Goal: Check status: Check status

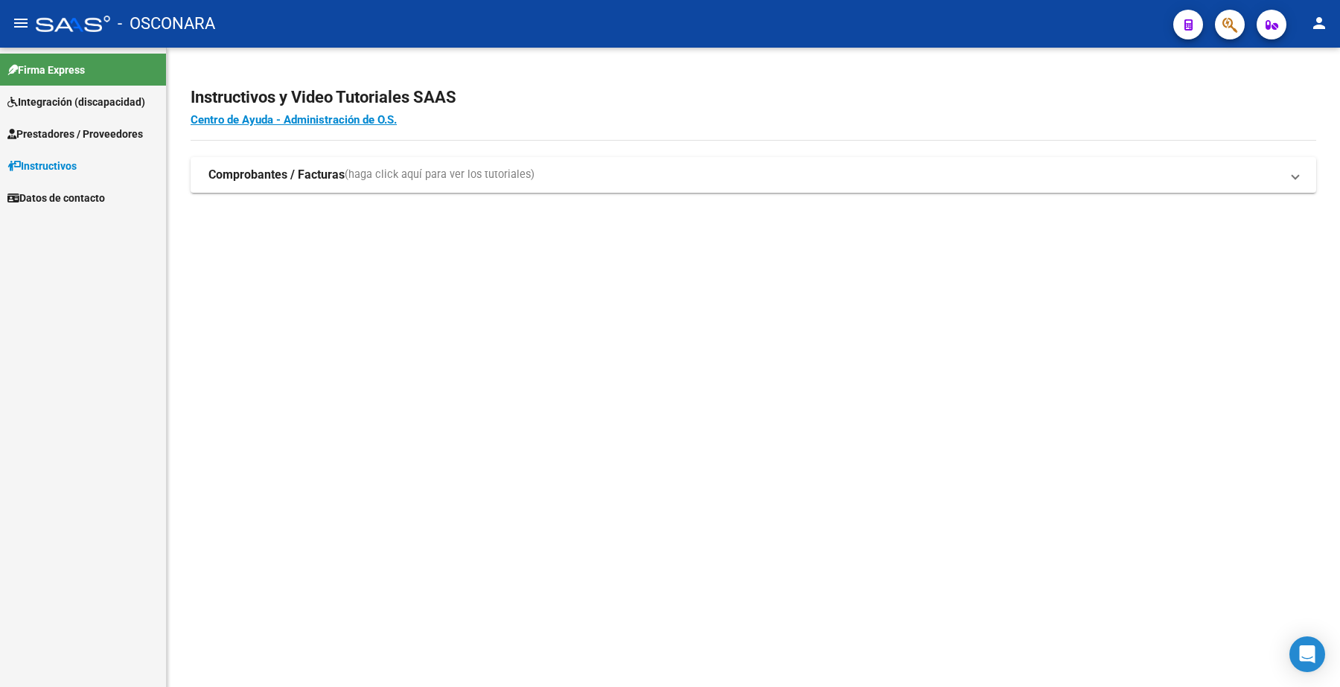
click at [104, 127] on span "Prestadores / Proveedores" at bounding box center [75, 134] width 136 height 16
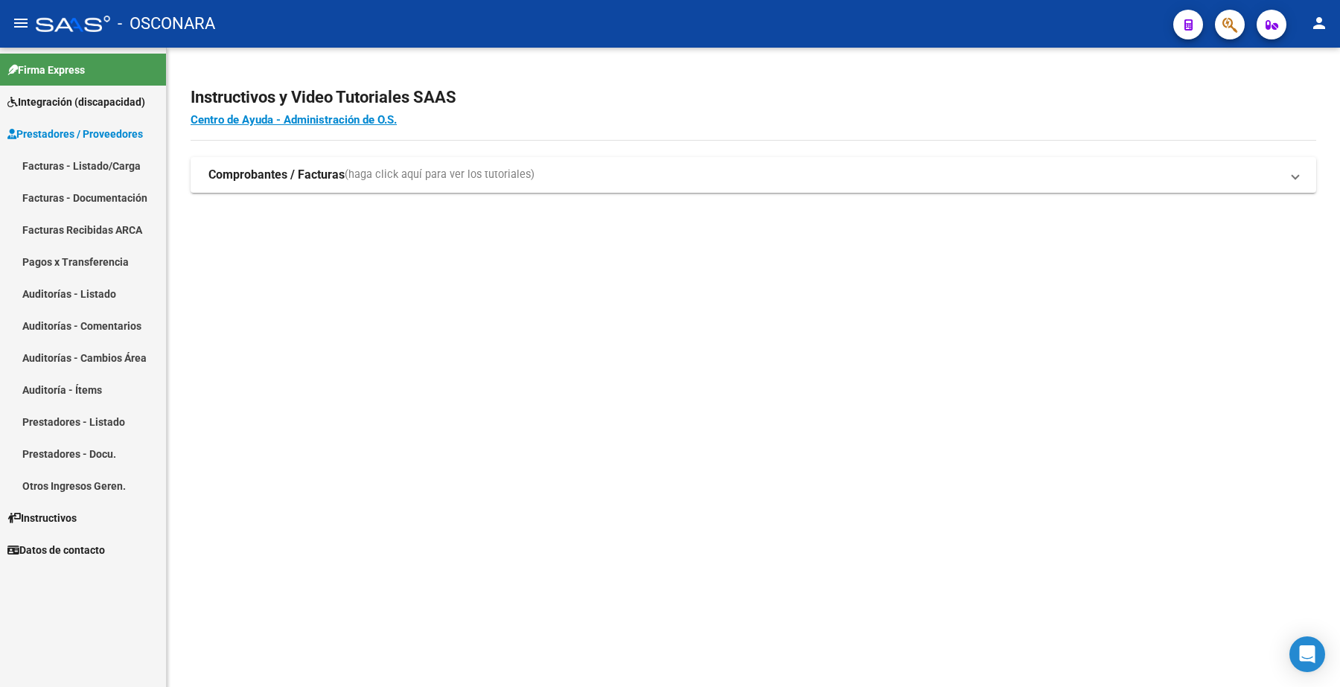
click at [110, 161] on link "Facturas - Listado/Carga" at bounding box center [83, 166] width 166 height 32
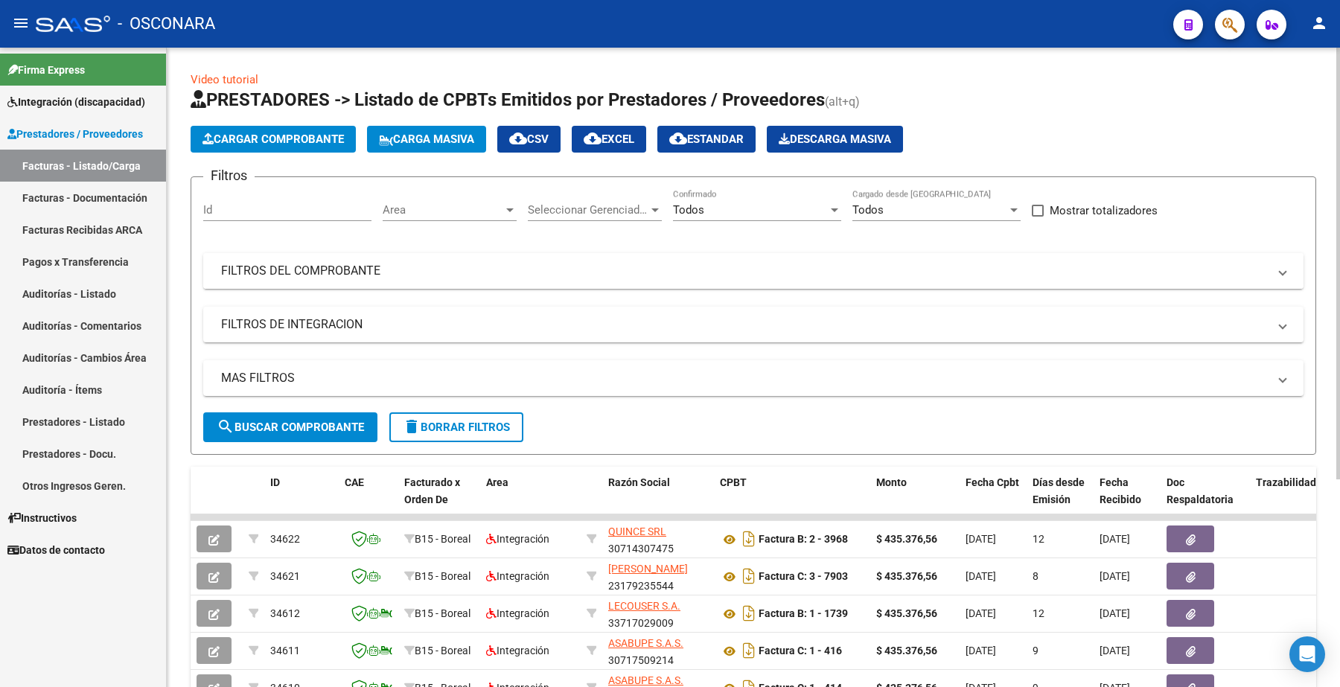
click at [310, 277] on mat-panel-title "FILTROS DEL COMPROBANTE" at bounding box center [744, 271] width 1047 height 16
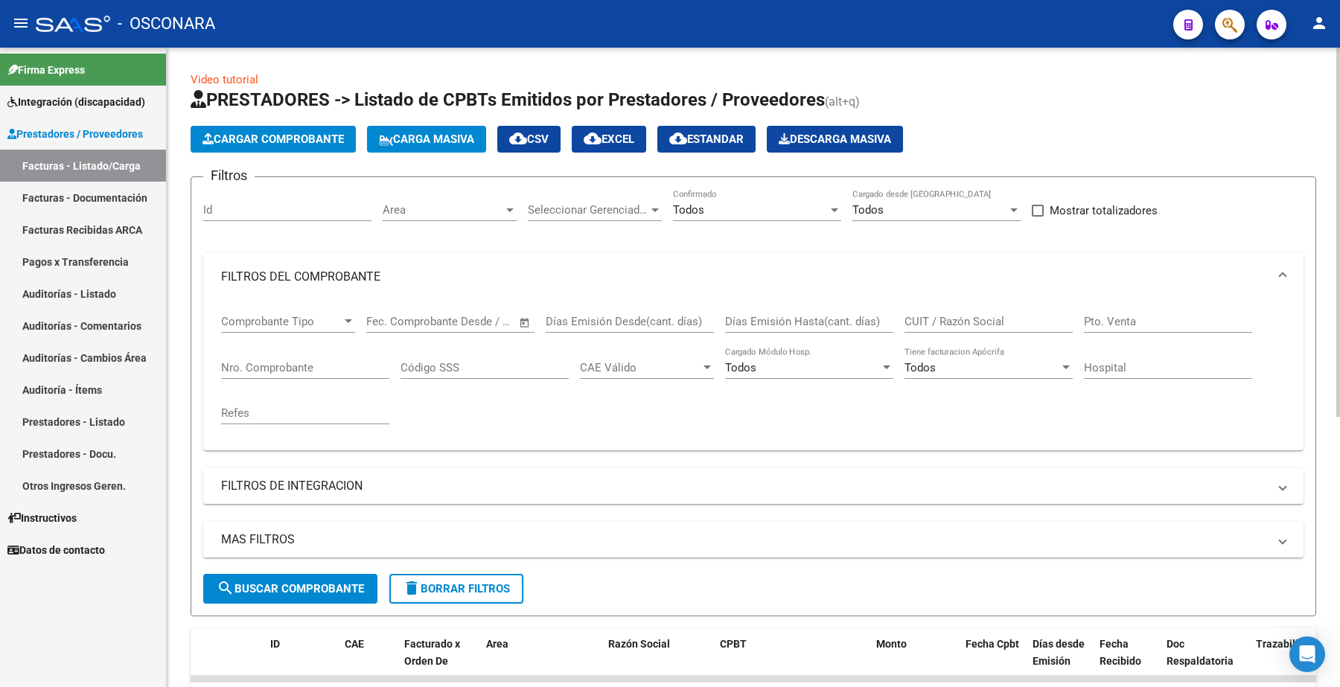
click at [295, 351] on div "Nro. Comprobante" at bounding box center [305, 363] width 168 height 32
click at [295, 361] on input "Nro. Comprobante" at bounding box center [305, 367] width 168 height 13
paste input "3969"
click at [272, 587] on span "search Buscar Comprobante" at bounding box center [290, 588] width 147 height 13
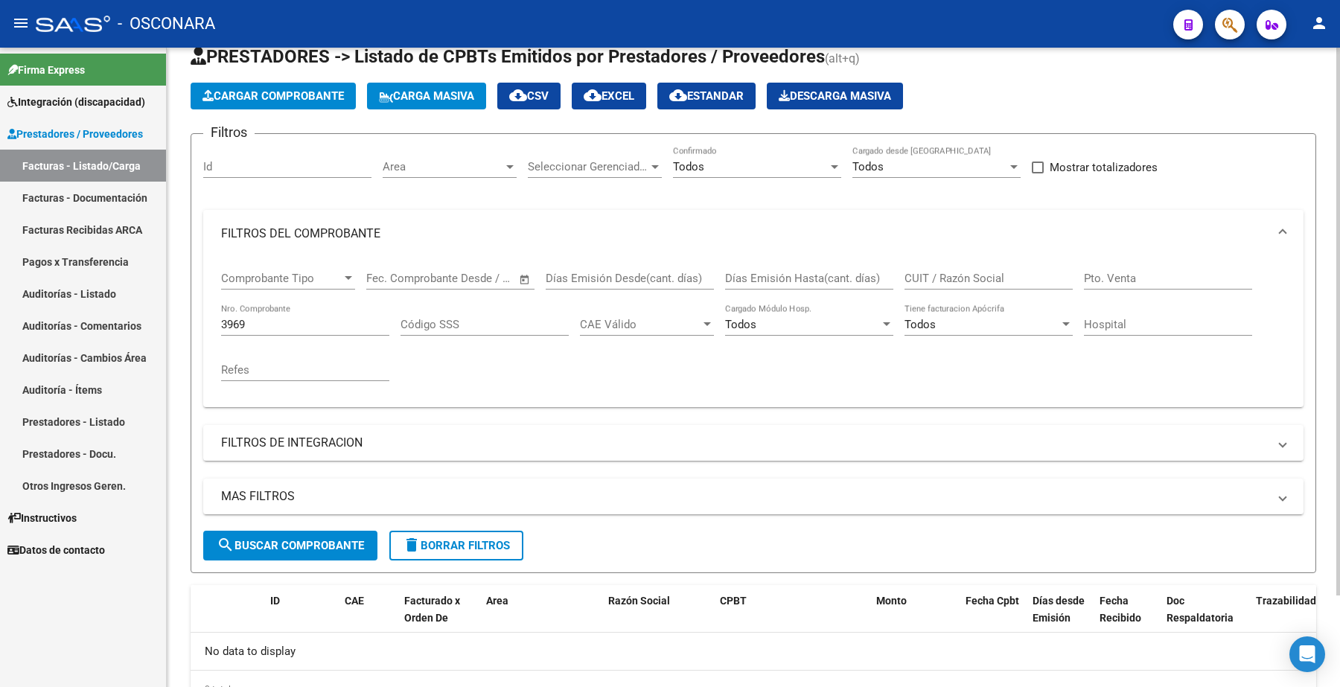
scroll to position [108, 0]
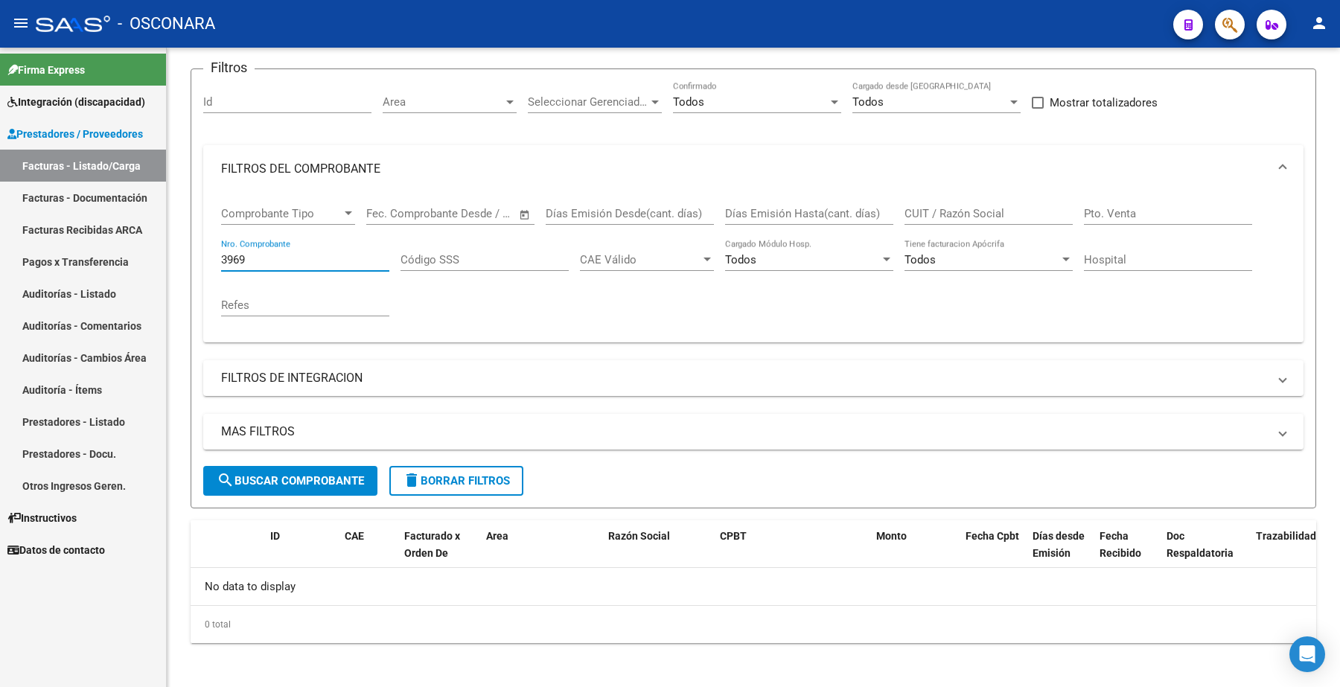
drag, startPoint x: 261, startPoint y: 253, endPoint x: 143, endPoint y: 248, distance: 118.5
click at [147, 255] on mat-sidenav-container "Firma Express Integración (discapacidad) Certificado Discapacidad Legajos Prest…" at bounding box center [670, 368] width 1340 height 640
paste input "443"
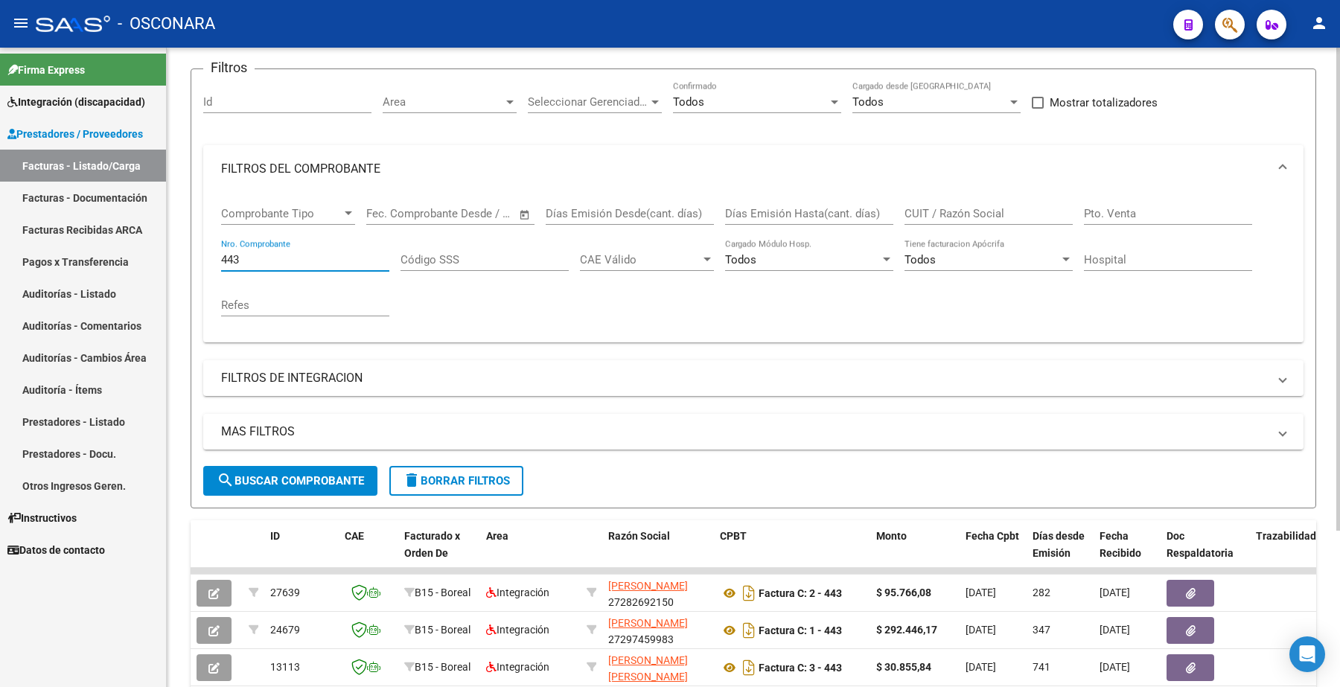
scroll to position [201, 0]
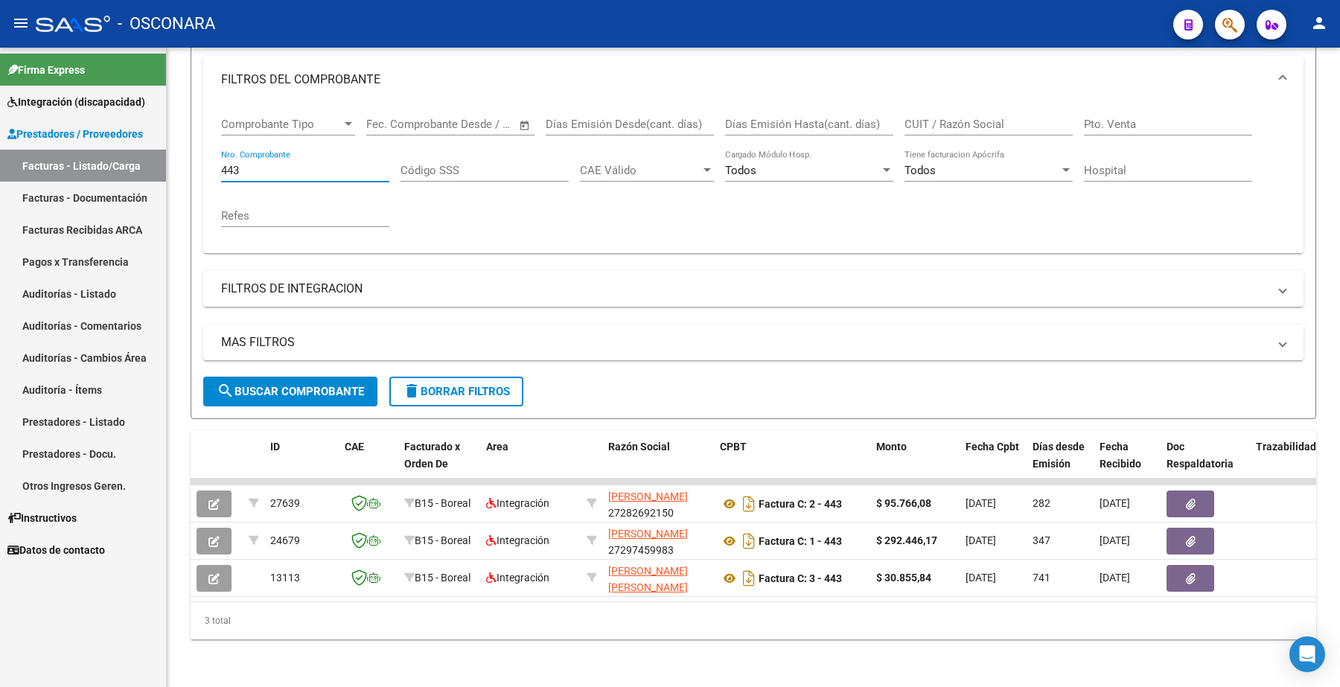
drag, startPoint x: 284, startPoint y: 165, endPoint x: 103, endPoint y: 153, distance: 181.3
click at [110, 156] on mat-sidenav-container "Firma Express Integración (discapacidad) Certificado Discapacidad Legajos Prest…" at bounding box center [670, 368] width 1340 height 640
paste input "3974"
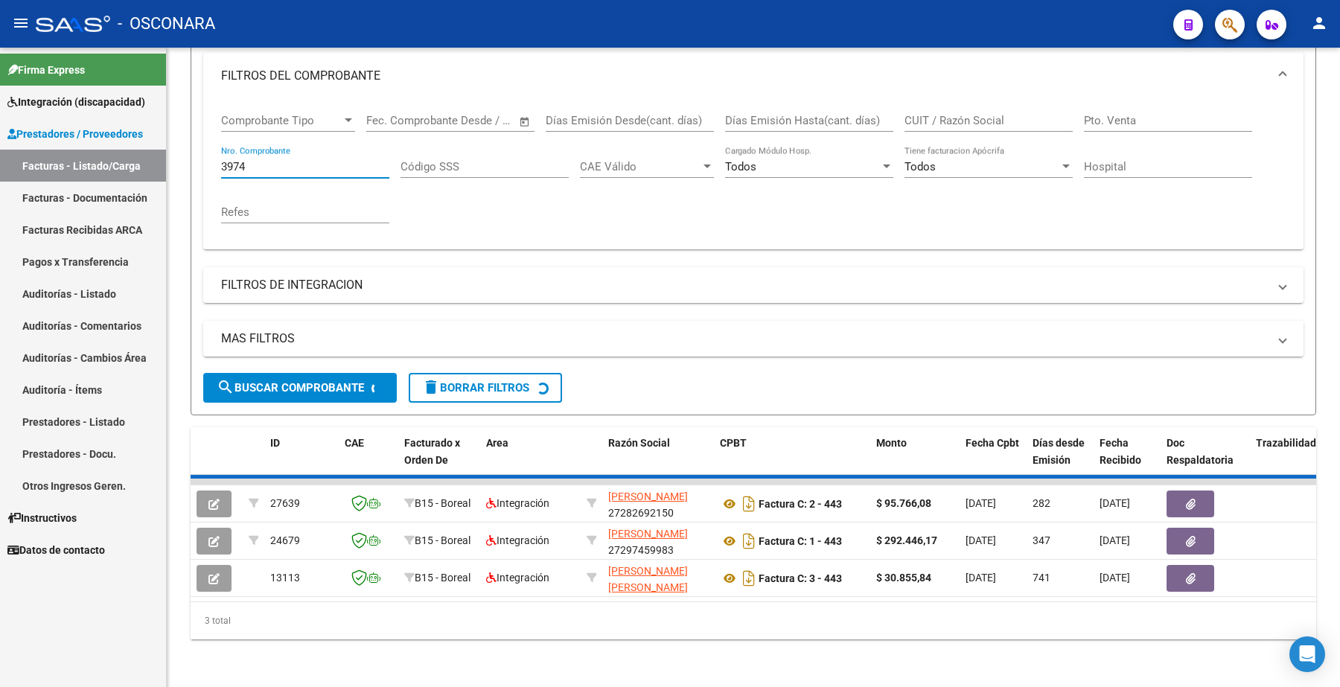
scroll to position [108, 0]
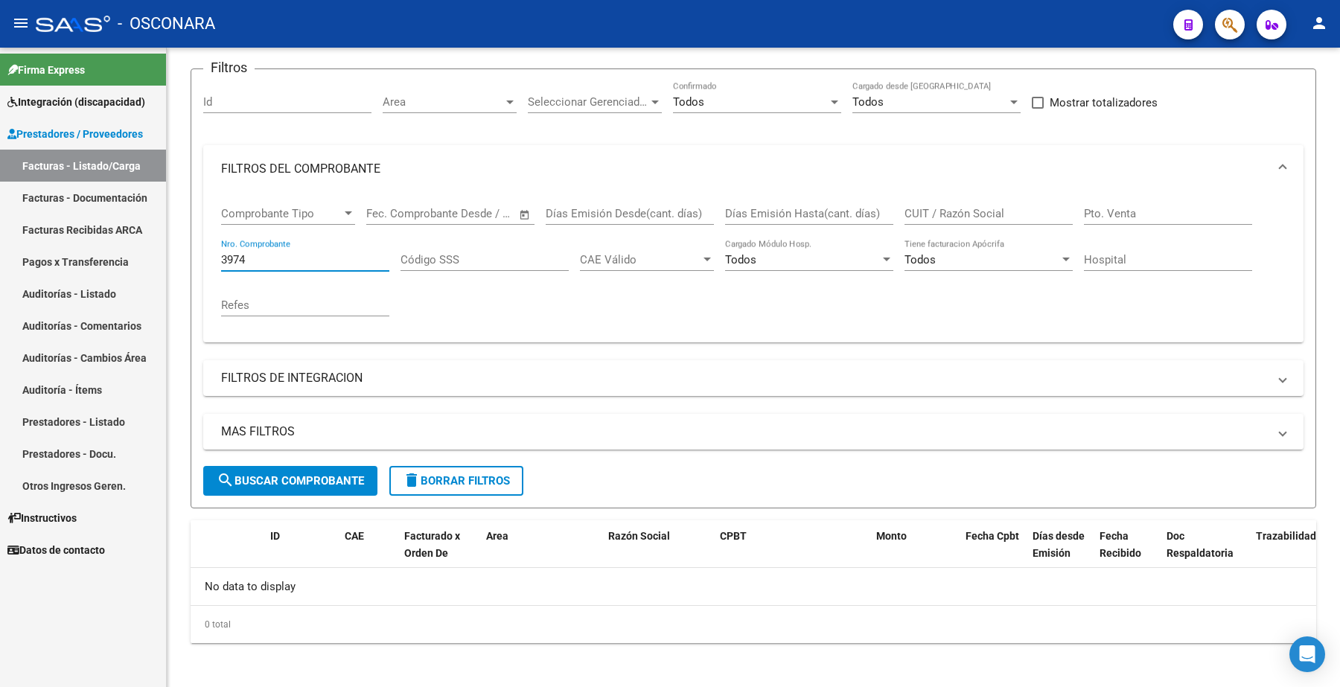
drag, startPoint x: 258, startPoint y: 261, endPoint x: 156, endPoint y: 259, distance: 101.3
click at [159, 261] on mat-sidenav-container "Firma Express Integración (discapacidad) Certificado Discapacidad Legajos Prest…" at bounding box center [670, 368] width 1340 height 640
paste input "6"
click at [321, 474] on span "search Buscar Comprobante" at bounding box center [290, 480] width 147 height 13
drag, startPoint x: 264, startPoint y: 259, endPoint x: 140, endPoint y: 240, distance: 125.7
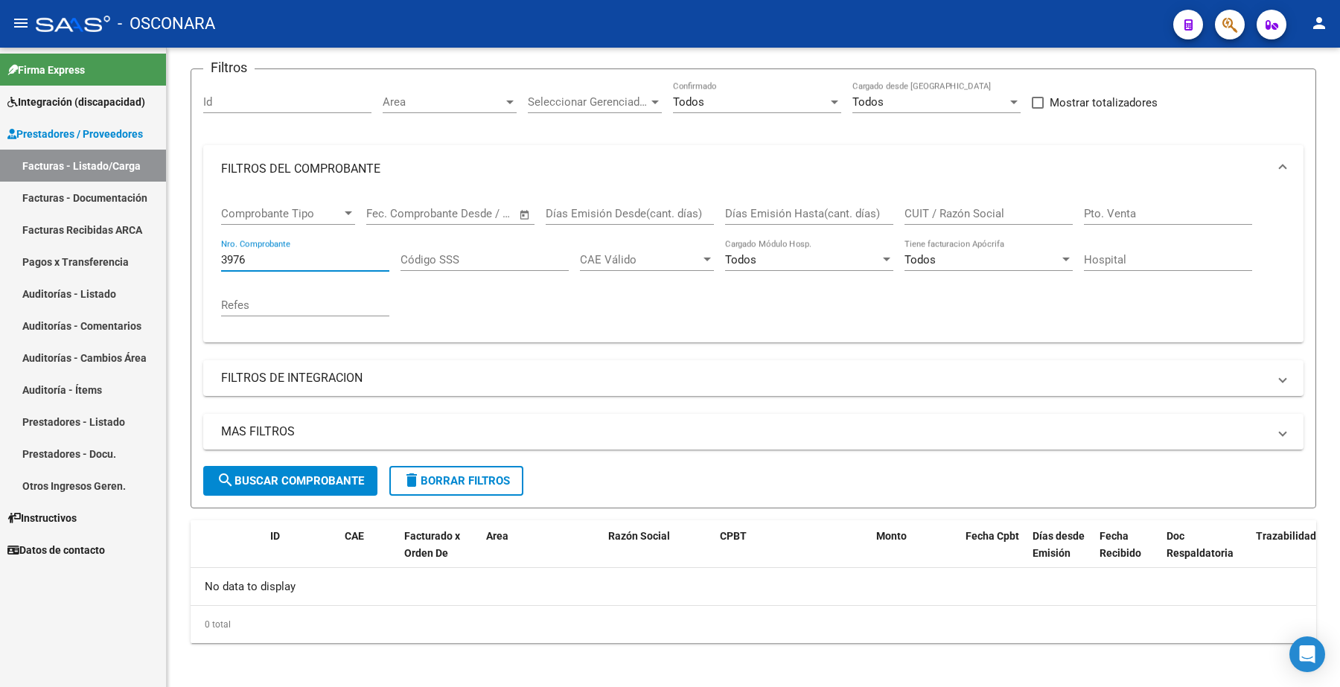
click at [140, 240] on mat-sidenav-container "Firma Express Integración (discapacidad) Certificado Discapacidad Legajos Prest…" at bounding box center [670, 368] width 1340 height 640
paste input "1"
type input "3971"
click at [296, 479] on span "search Buscar Comprobante" at bounding box center [290, 480] width 147 height 13
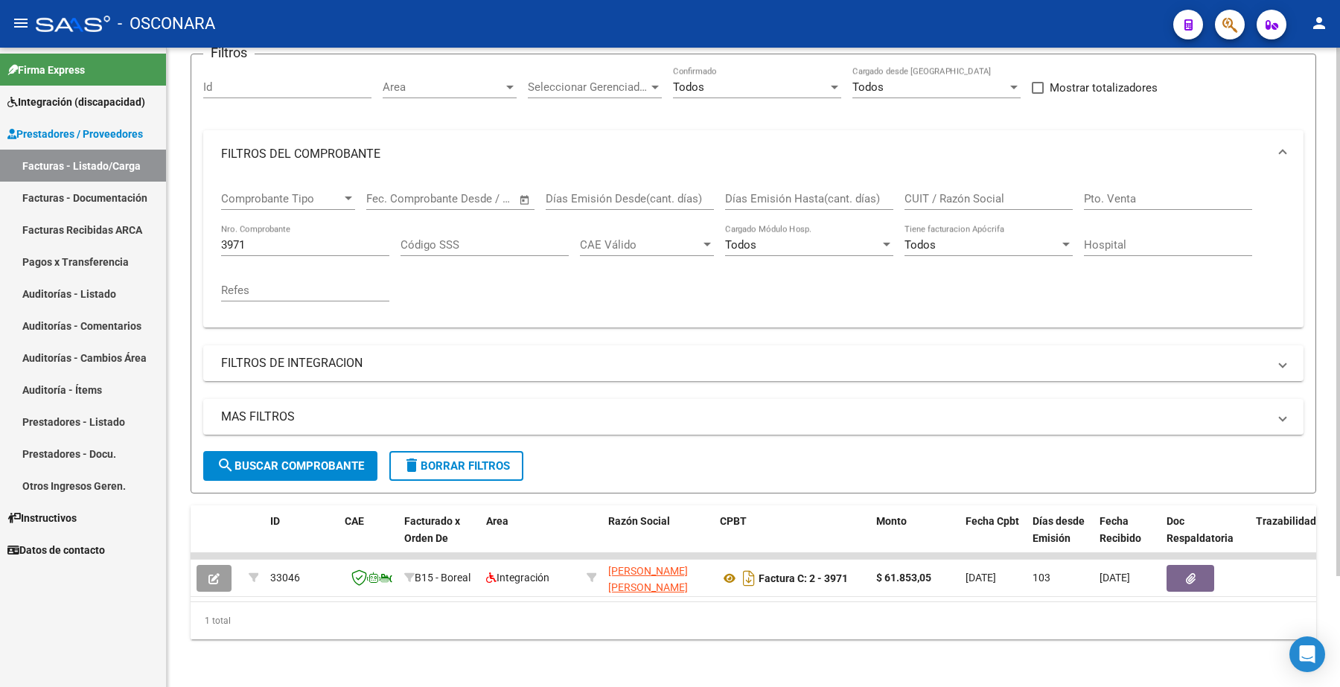
scroll to position [134, 0]
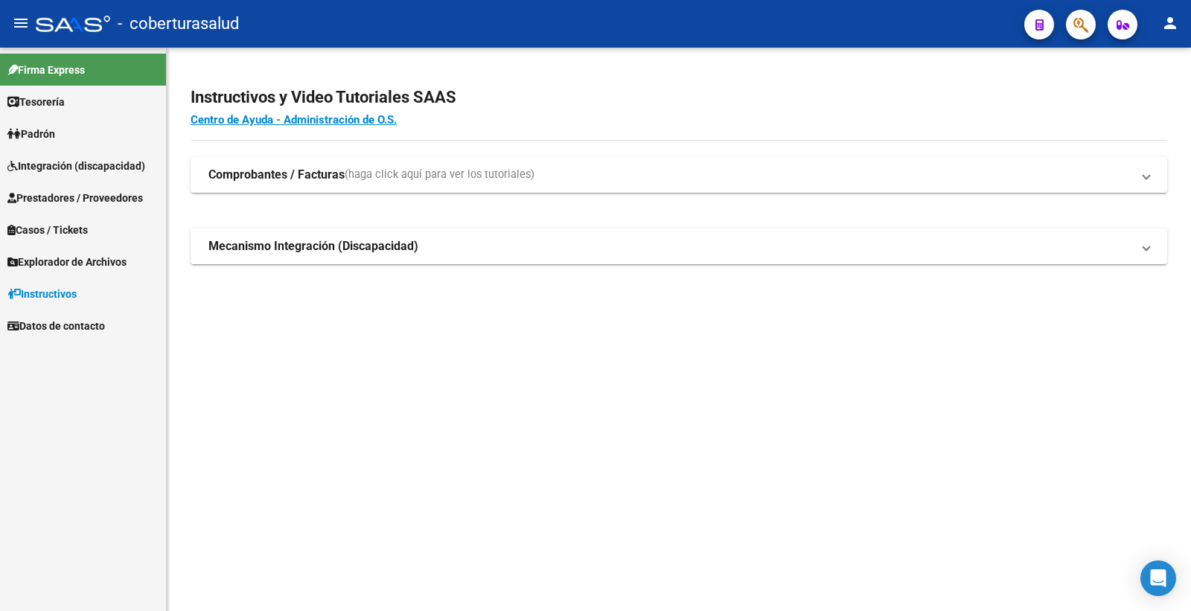
click at [76, 194] on span "Prestadores / Proveedores" at bounding box center [75, 198] width 136 height 16
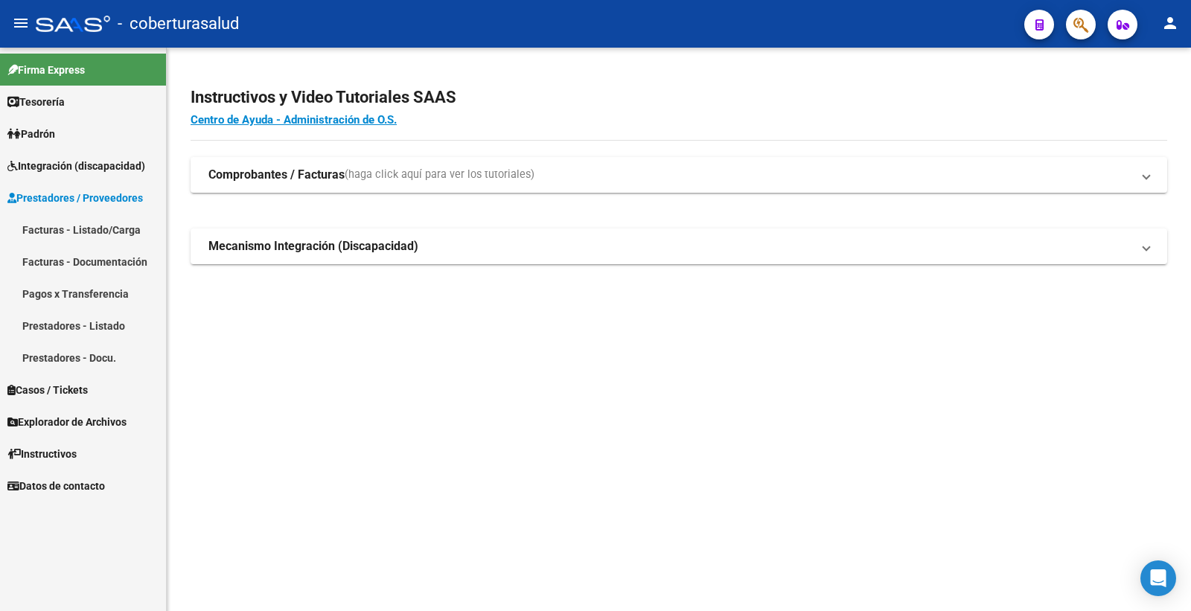
click at [69, 232] on link "Facturas - Listado/Carga" at bounding box center [83, 230] width 166 height 32
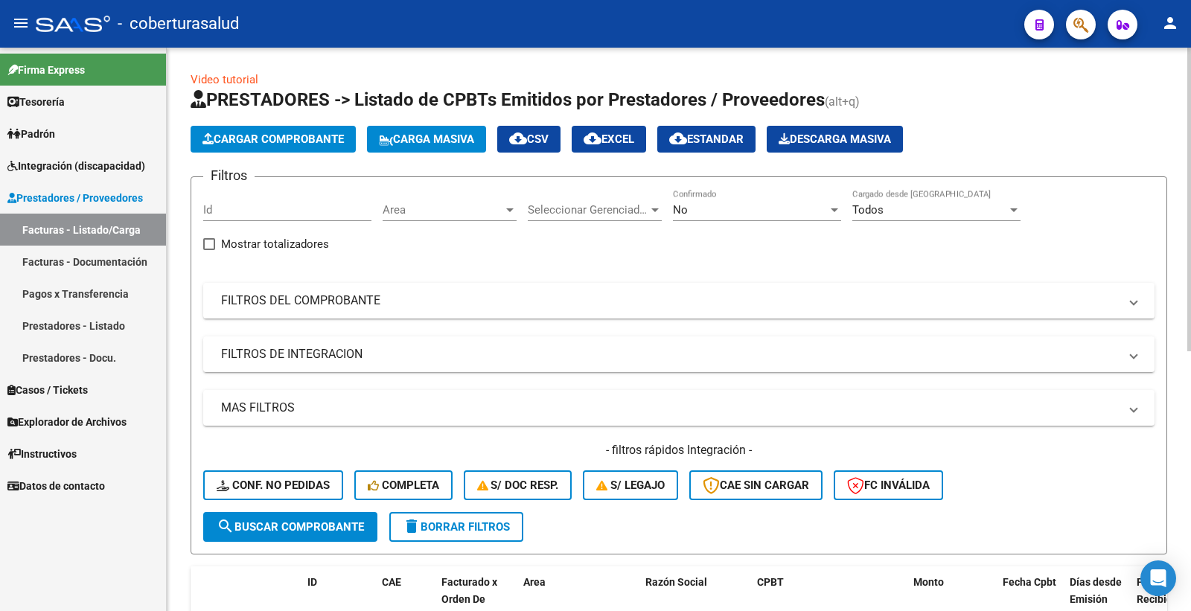
click at [701, 214] on div "No" at bounding box center [750, 209] width 155 height 13
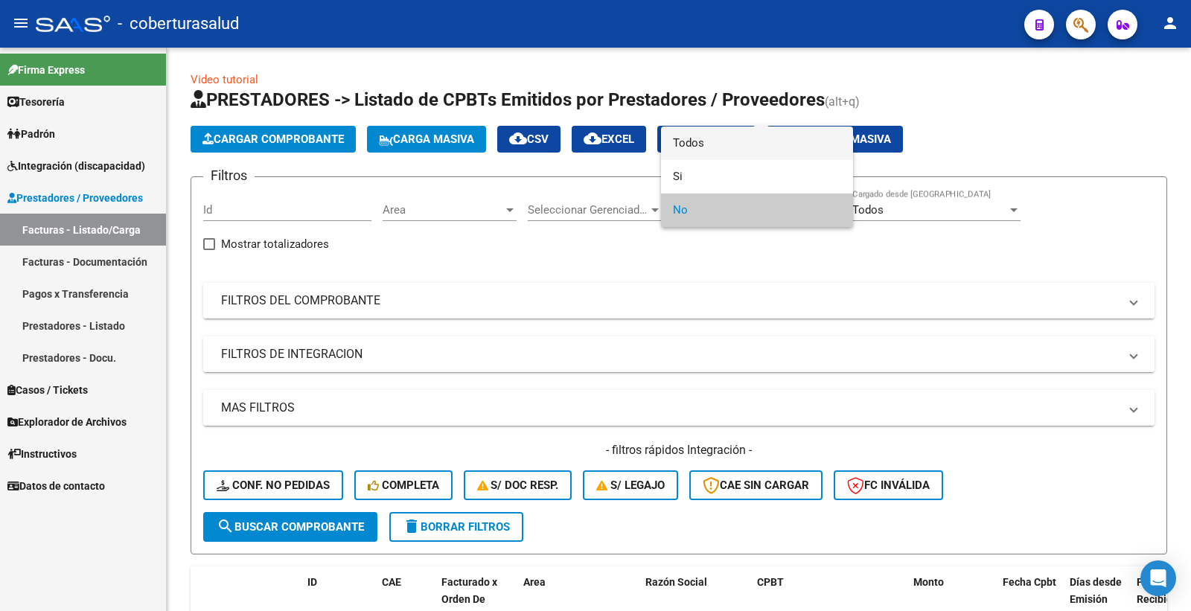
click at [707, 147] on span "Todos" at bounding box center [757, 144] width 168 height 34
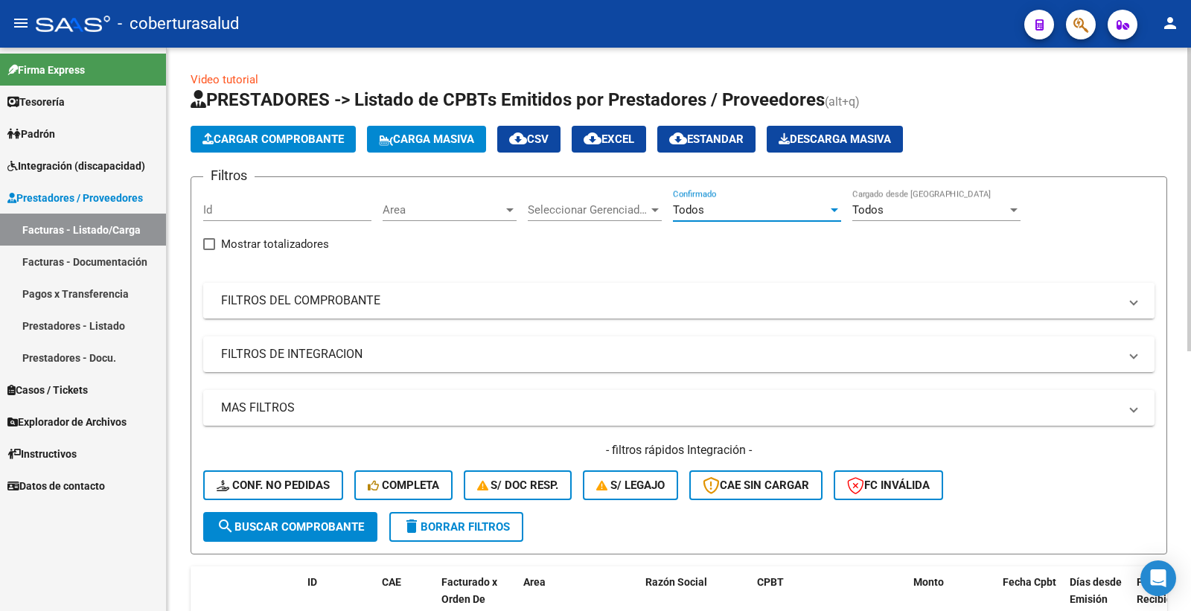
click at [354, 307] on mat-panel-title "FILTROS DEL COMPROBANTE" at bounding box center [670, 301] width 898 height 16
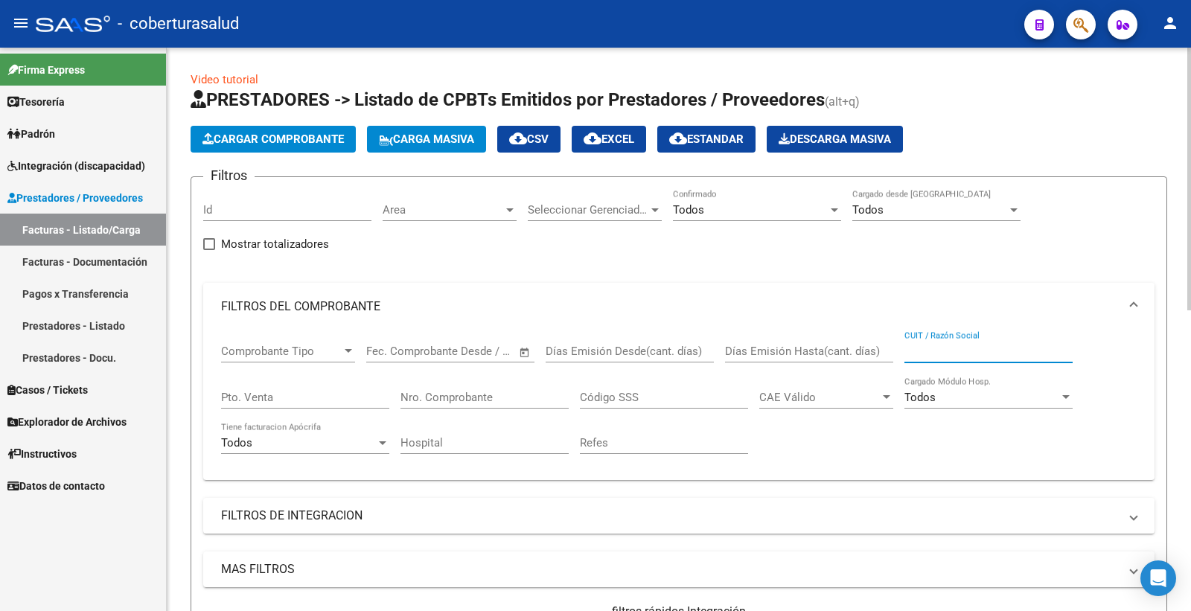
click at [940, 351] on input "CUIT / Razón Social" at bounding box center [989, 351] width 168 height 13
paste input "27540834356"
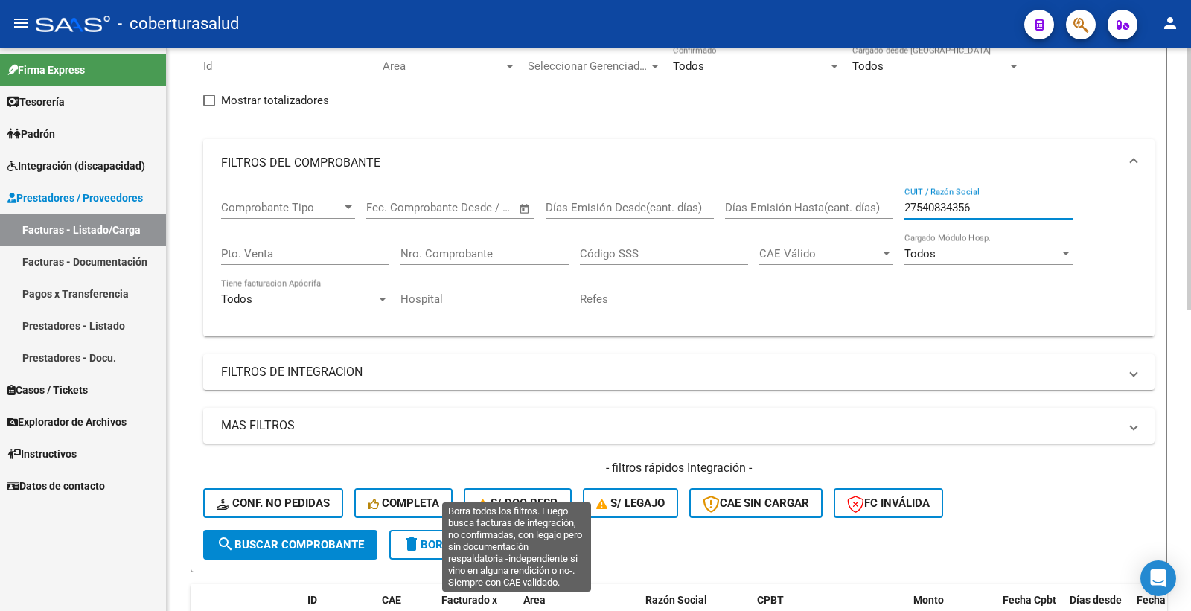
scroll to position [165, 0]
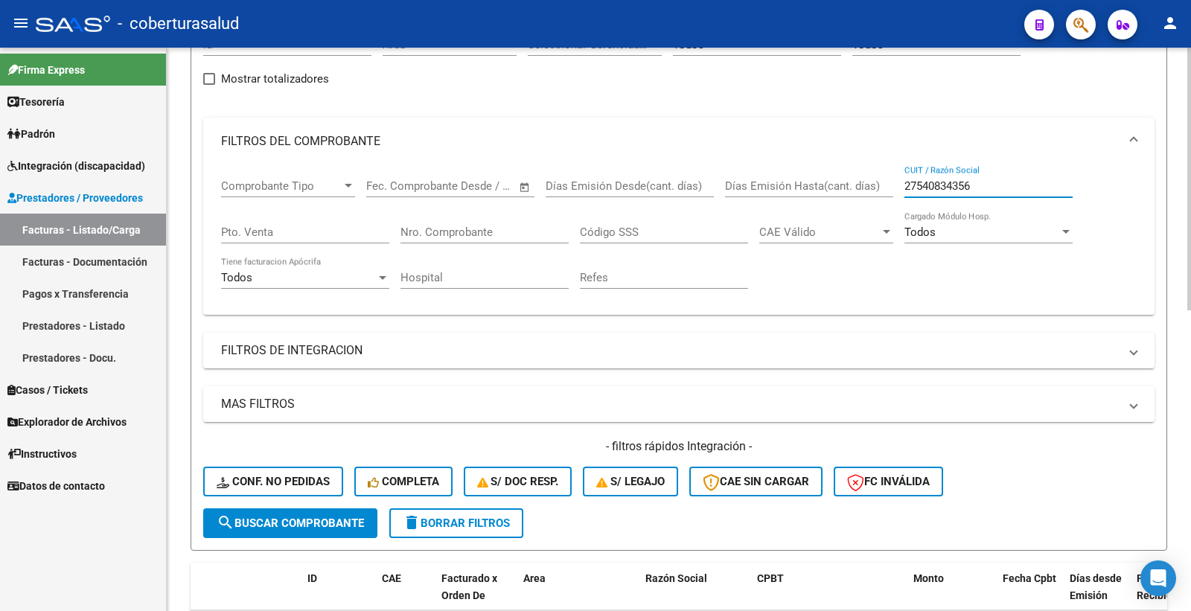
click at [323, 517] on span "search Buscar Comprobante" at bounding box center [290, 523] width 147 height 13
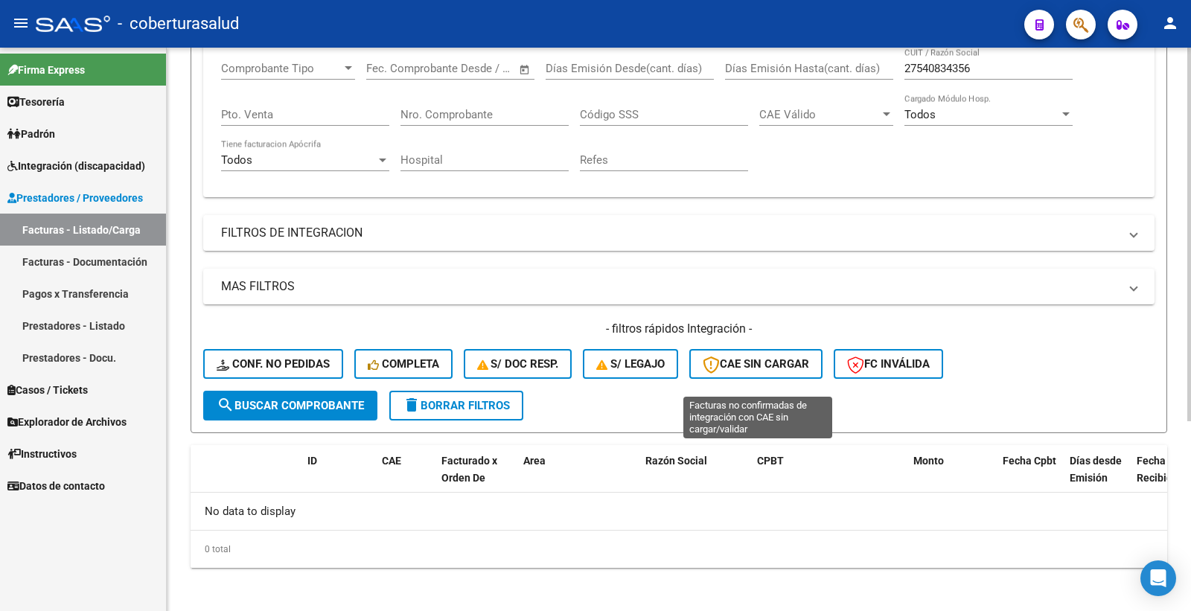
scroll to position [286, 0]
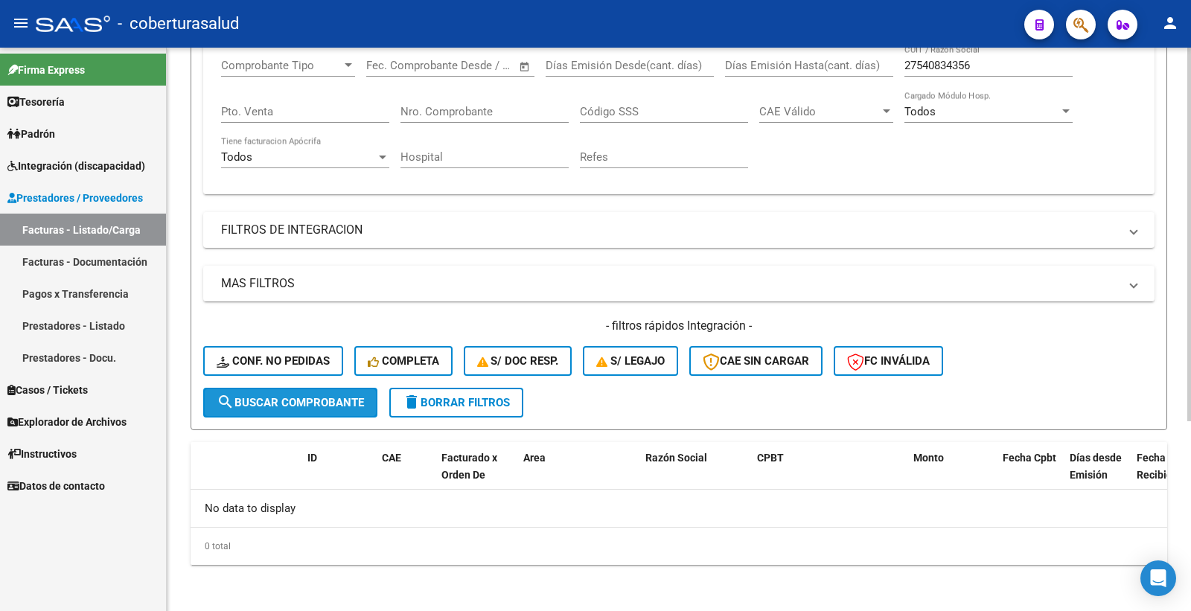
click at [351, 399] on span "search Buscar Comprobante" at bounding box center [290, 402] width 147 height 13
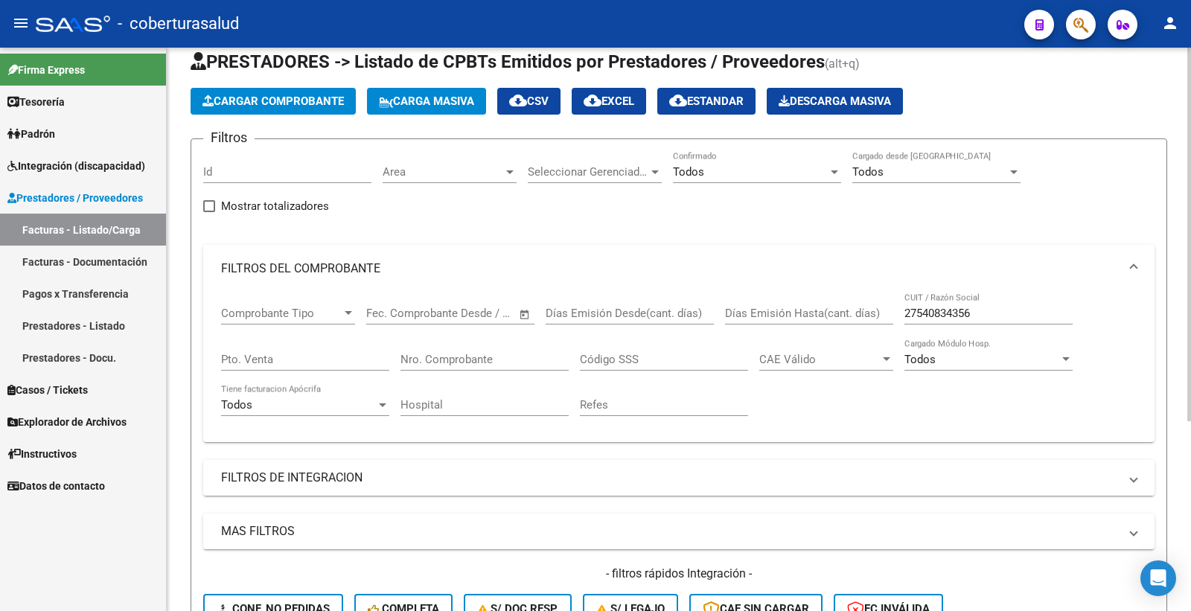
scroll to position [121, 0]
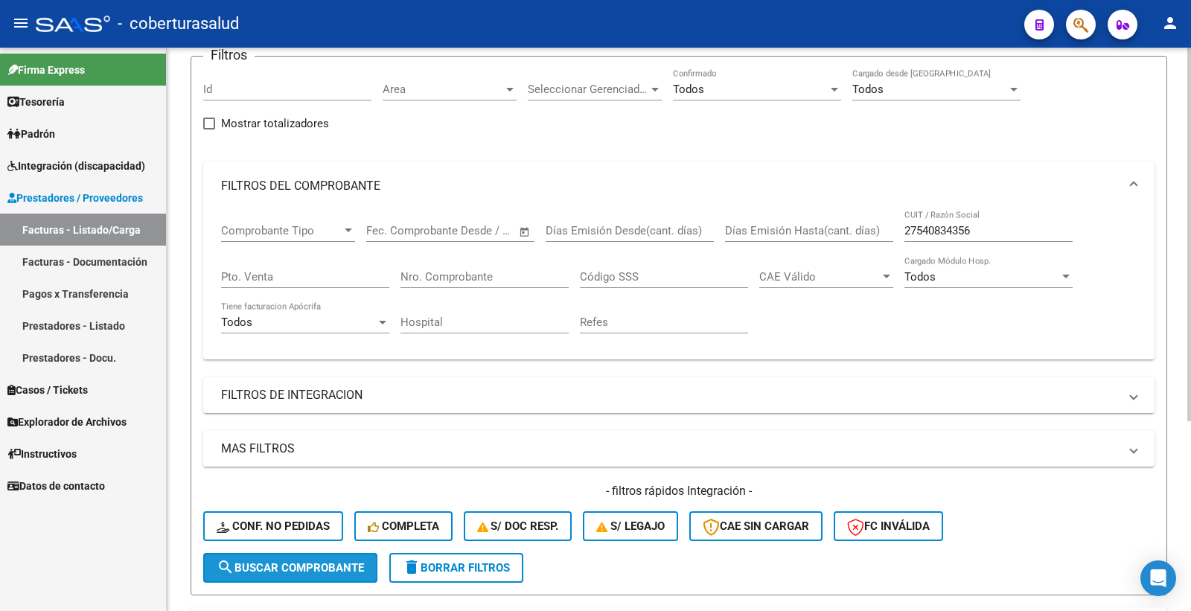
click at [333, 566] on span "search Buscar Comprobante" at bounding box center [290, 567] width 147 height 13
click at [934, 226] on input "27540834356" at bounding box center [989, 230] width 168 height 13
drag, startPoint x: 998, startPoint y: 232, endPoint x: 820, endPoint y: 225, distance: 178.1
click at [820, 225] on div "Comprobante Tipo Comprobante Tipo Start date – End date Fec. Comprobante Desde …" at bounding box center [679, 279] width 916 height 138
paste input "33661412"
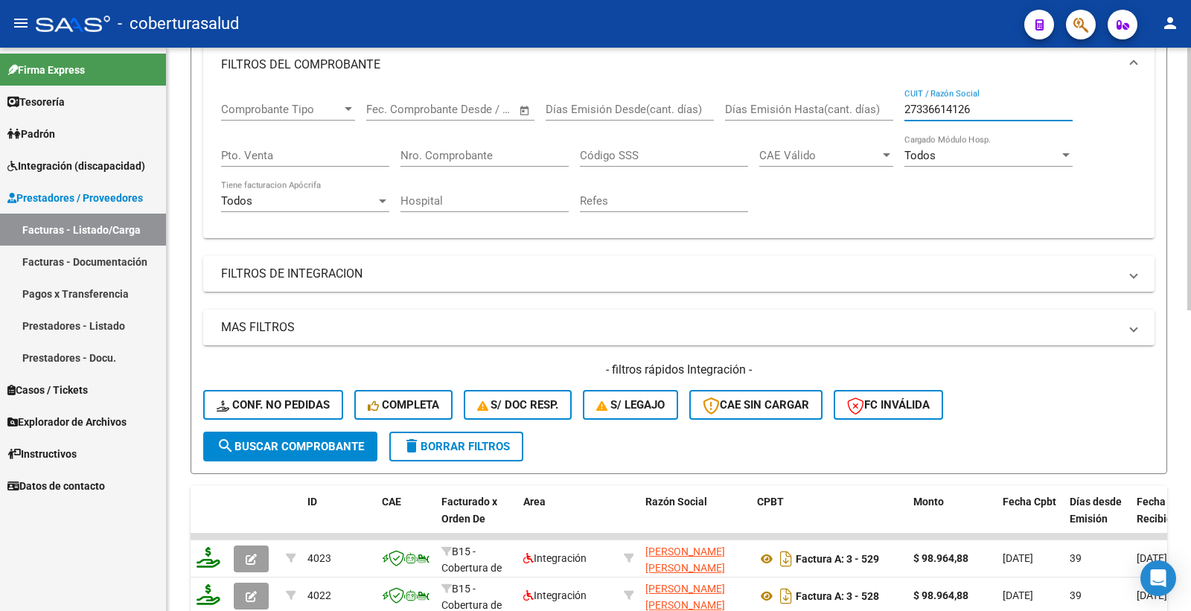
scroll to position [286, 0]
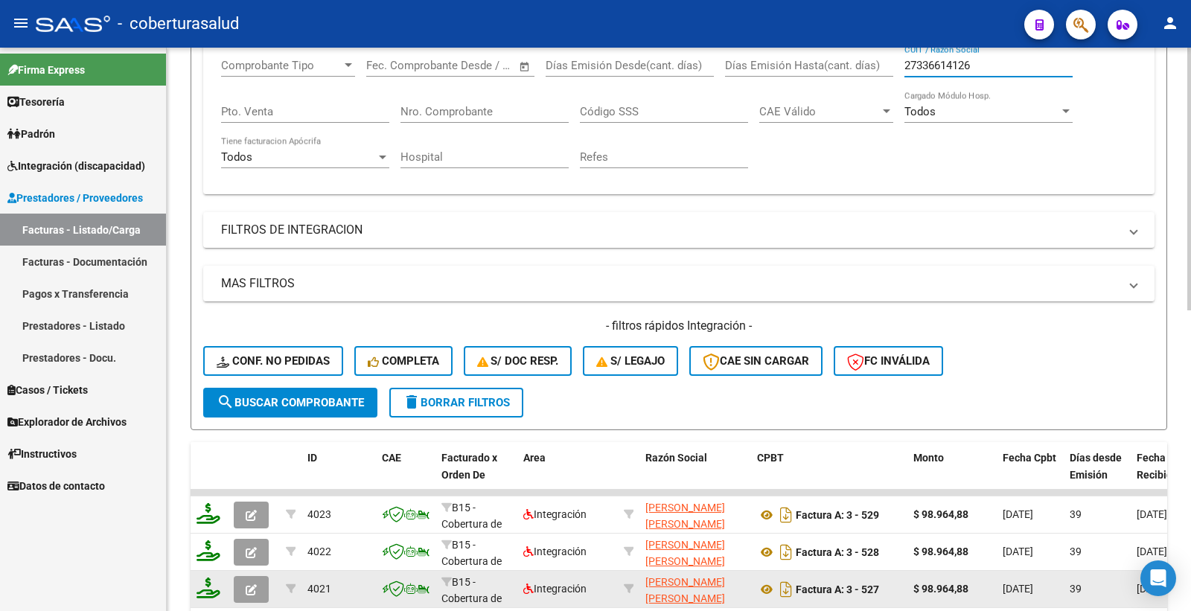
type input "27336614126"
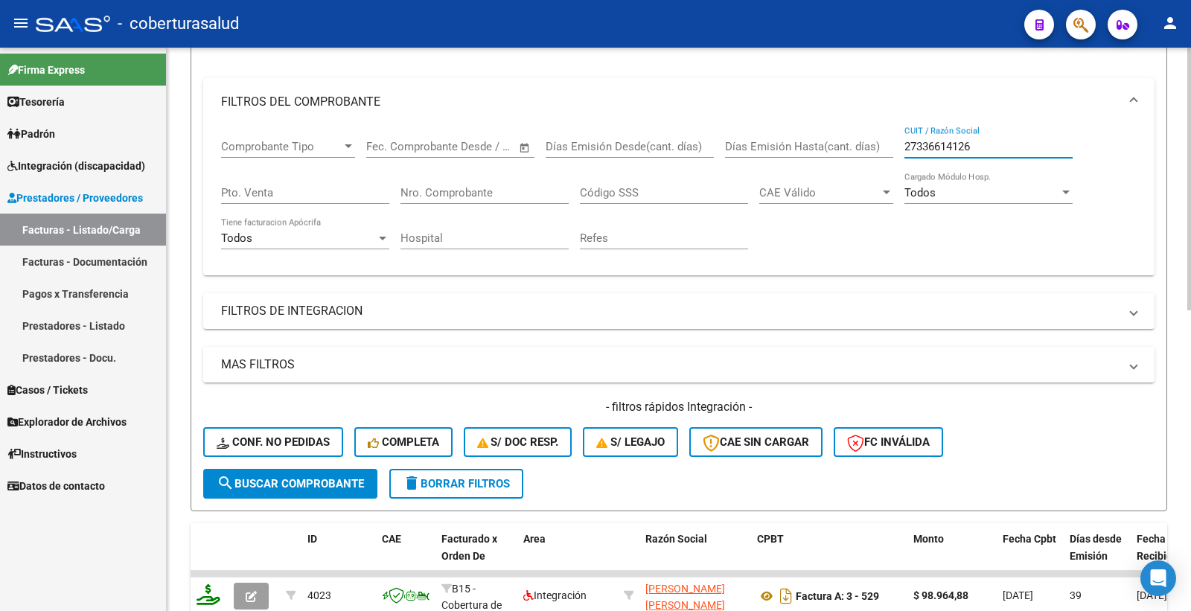
scroll to position [203, 0]
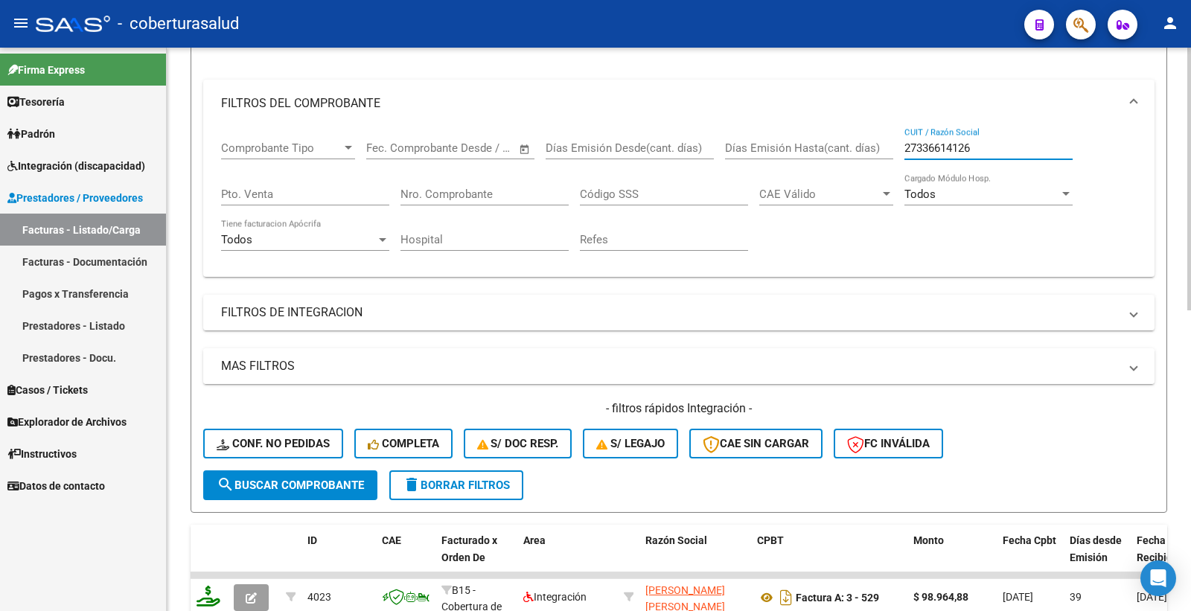
click at [279, 354] on mat-expansion-panel-header "MAS FILTROS" at bounding box center [678, 366] width 951 height 36
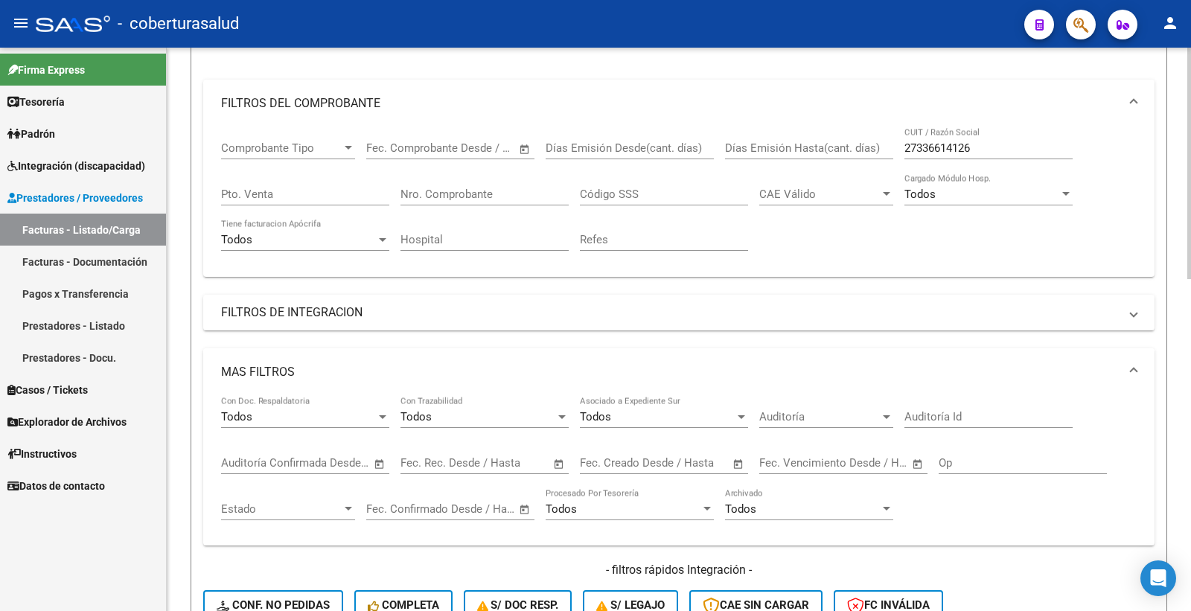
drag, startPoint x: 272, startPoint y: 371, endPoint x: 271, endPoint y: 358, distance: 12.7
click at [271, 372] on mat-panel-title "MAS FILTROS" at bounding box center [670, 372] width 898 height 16
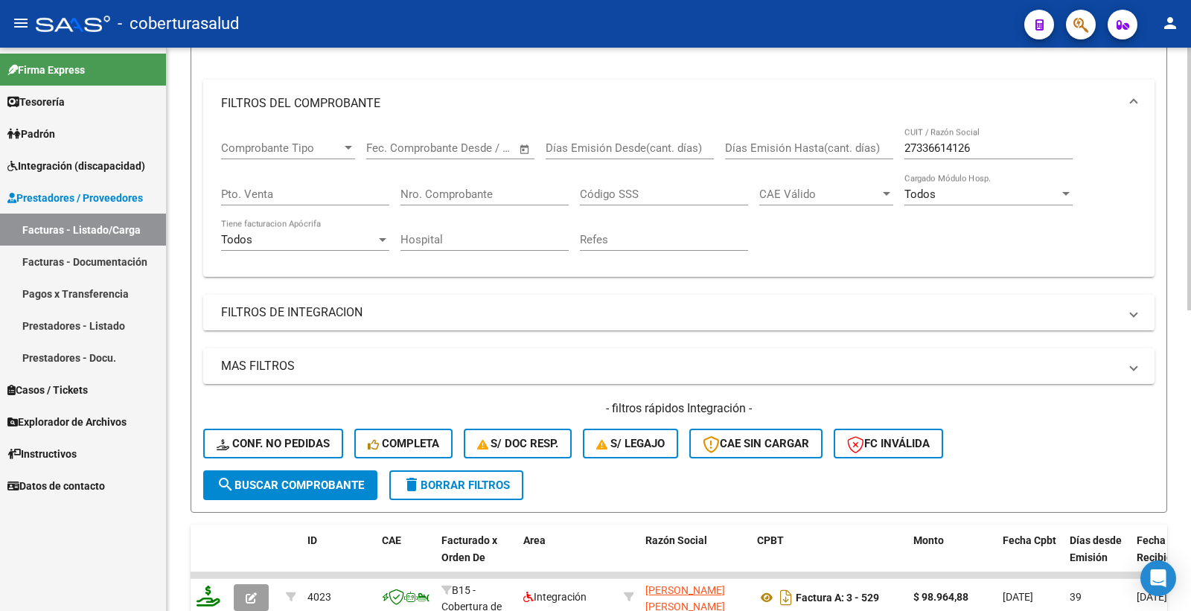
click at [303, 304] on mat-expansion-panel-header "FILTROS DE INTEGRACION" at bounding box center [678, 313] width 951 height 36
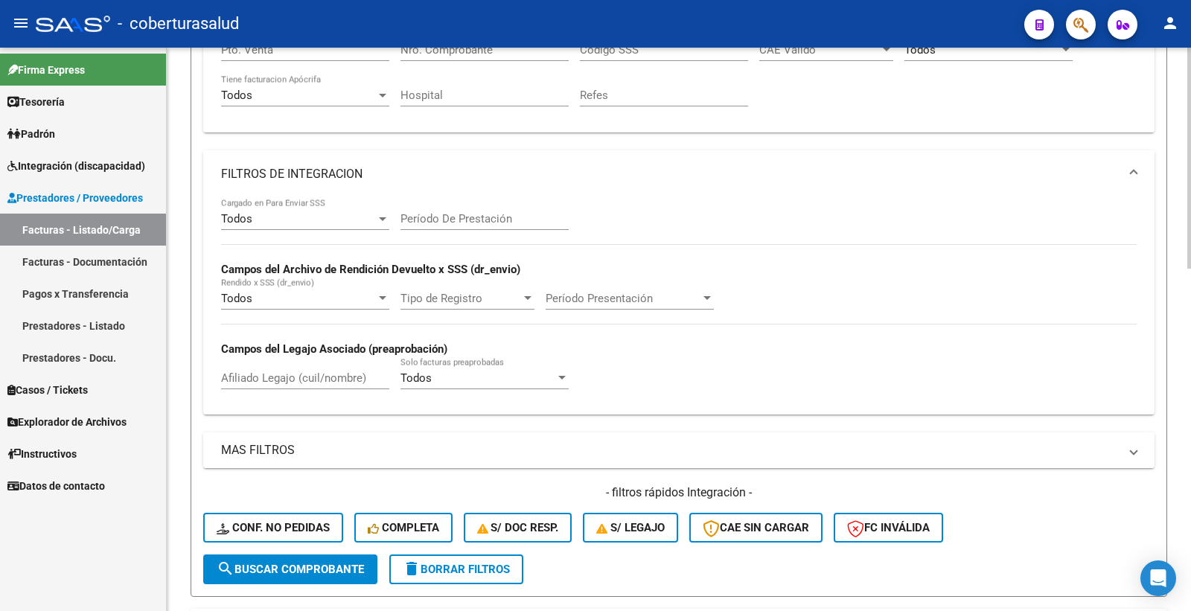
scroll to position [369, 0]
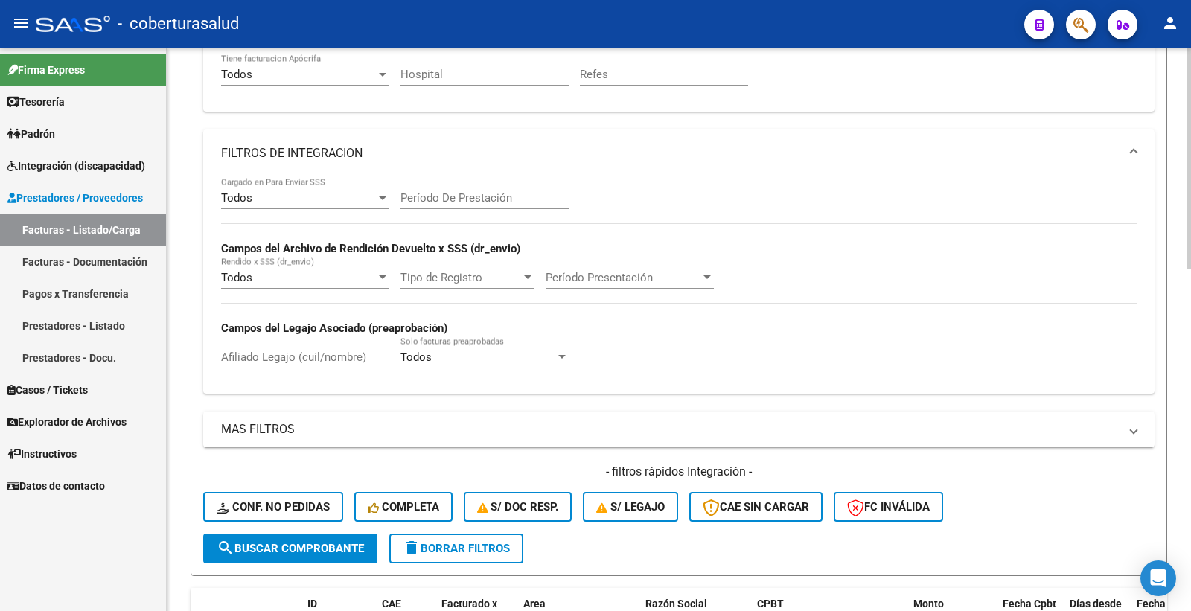
click at [294, 355] on input "Afiliado Legajo (cuil/nombre)" at bounding box center [305, 357] width 168 height 13
paste input "ARENA [PERSON_NAME]"
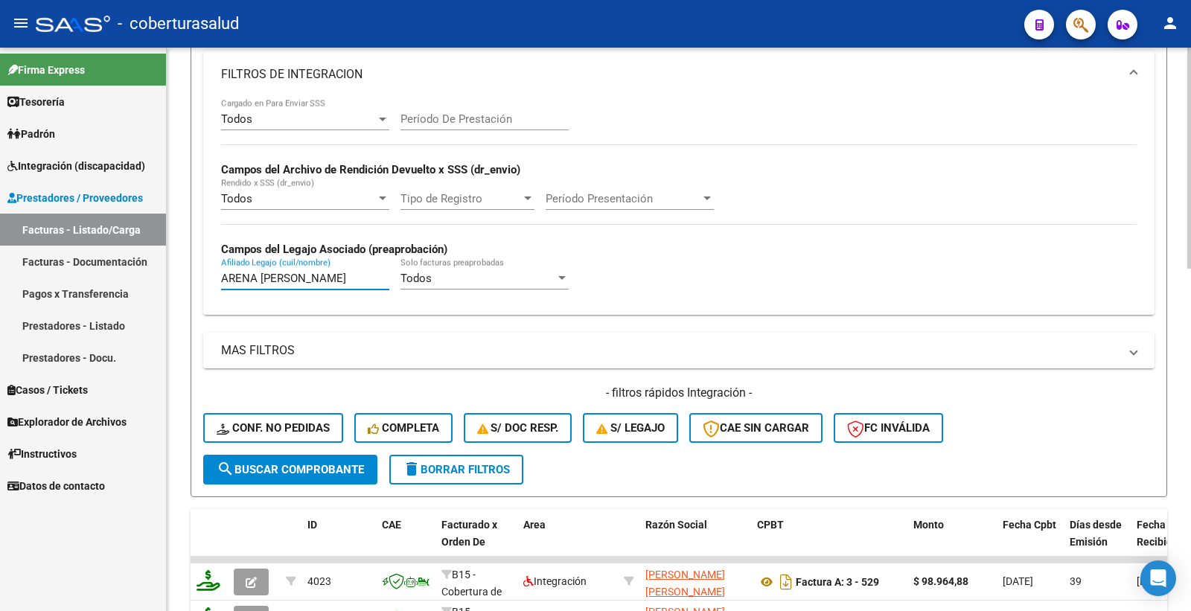
scroll to position [451, 0]
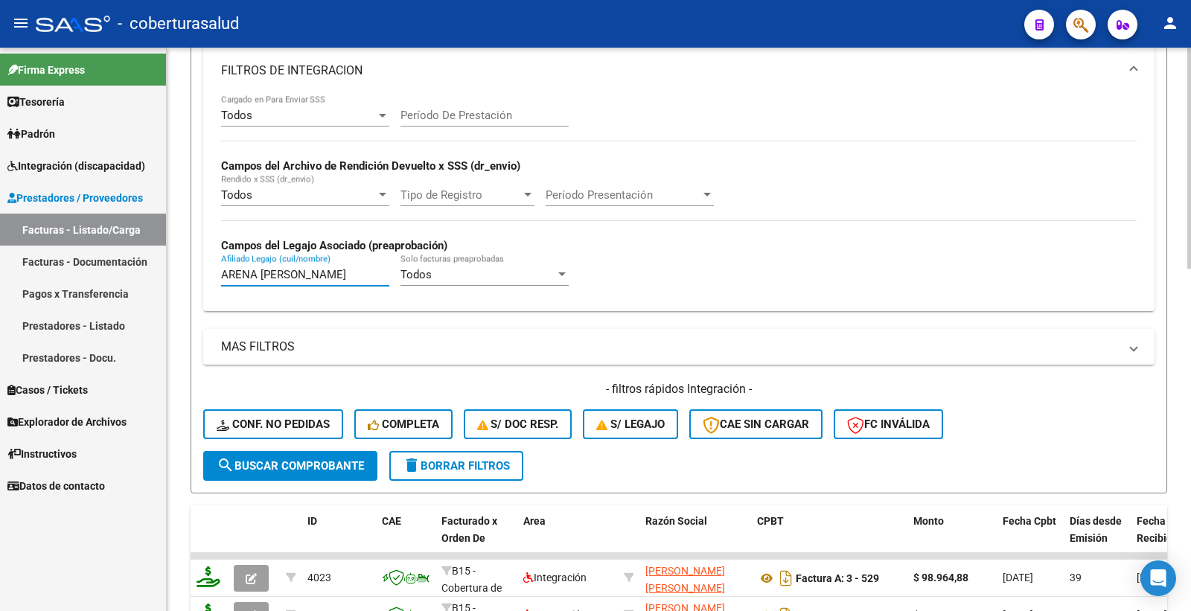
type input "ARENA [PERSON_NAME]"
click at [315, 460] on span "search Buscar Comprobante" at bounding box center [290, 465] width 147 height 13
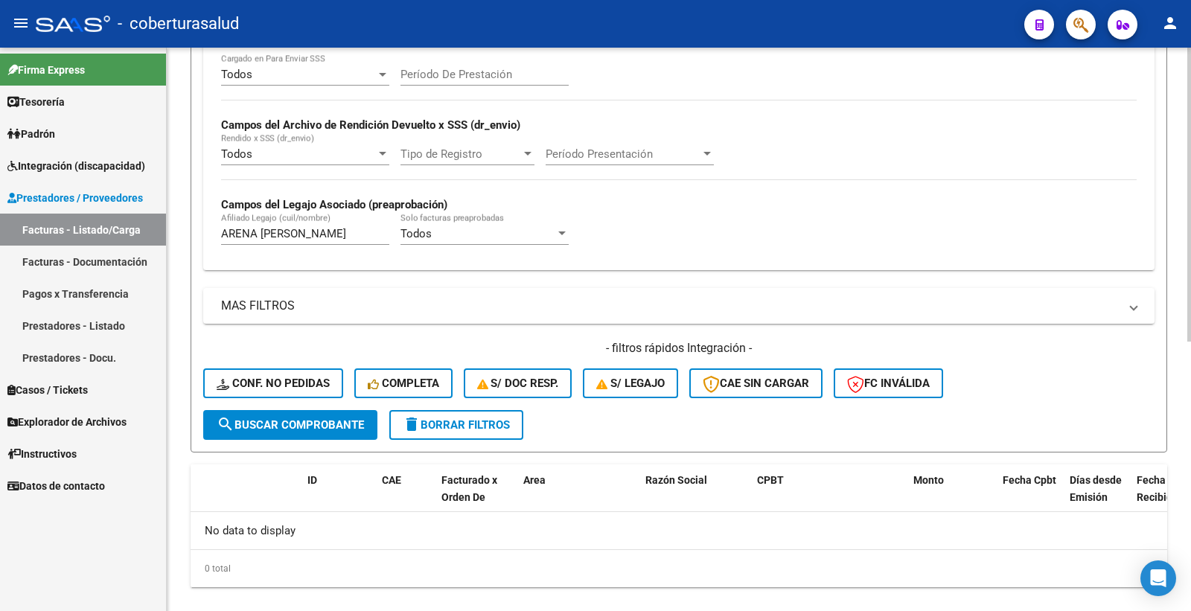
scroll to position [515, 0]
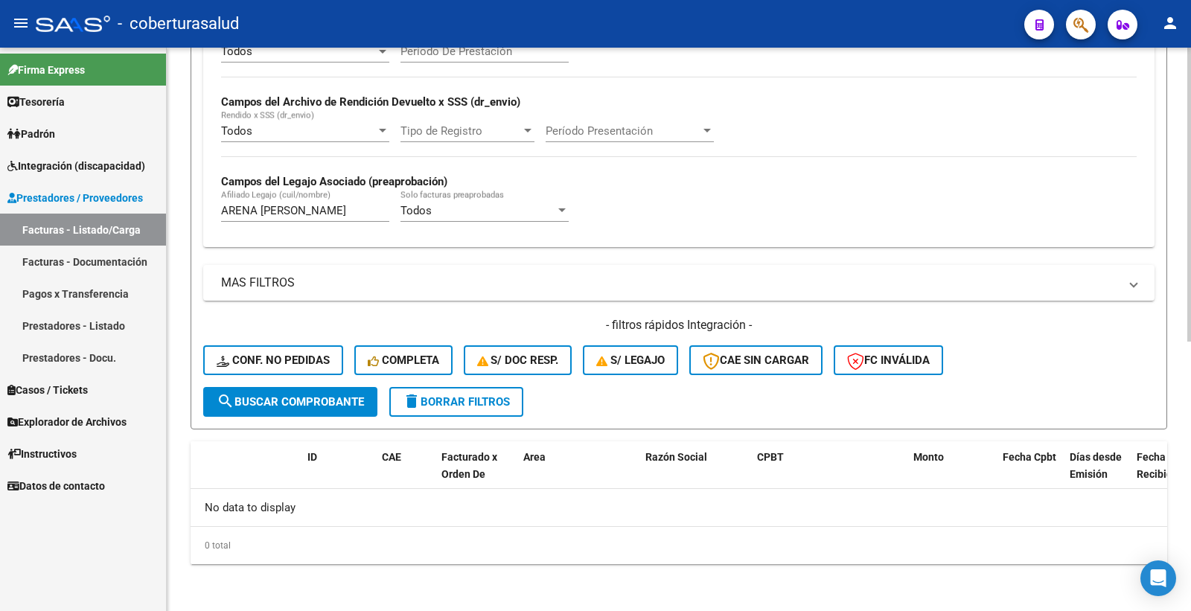
click at [314, 407] on span "search Buscar Comprobante" at bounding box center [290, 401] width 147 height 13
click at [314, 405] on span "search Buscar Comprobante" at bounding box center [290, 401] width 147 height 13
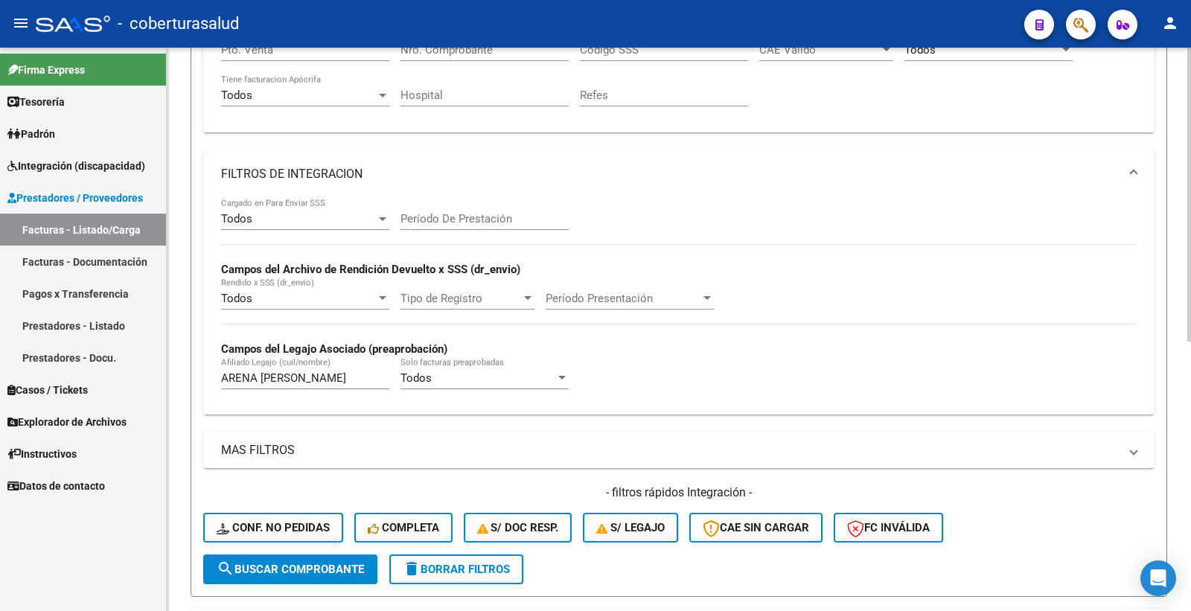
scroll to position [433, 0]
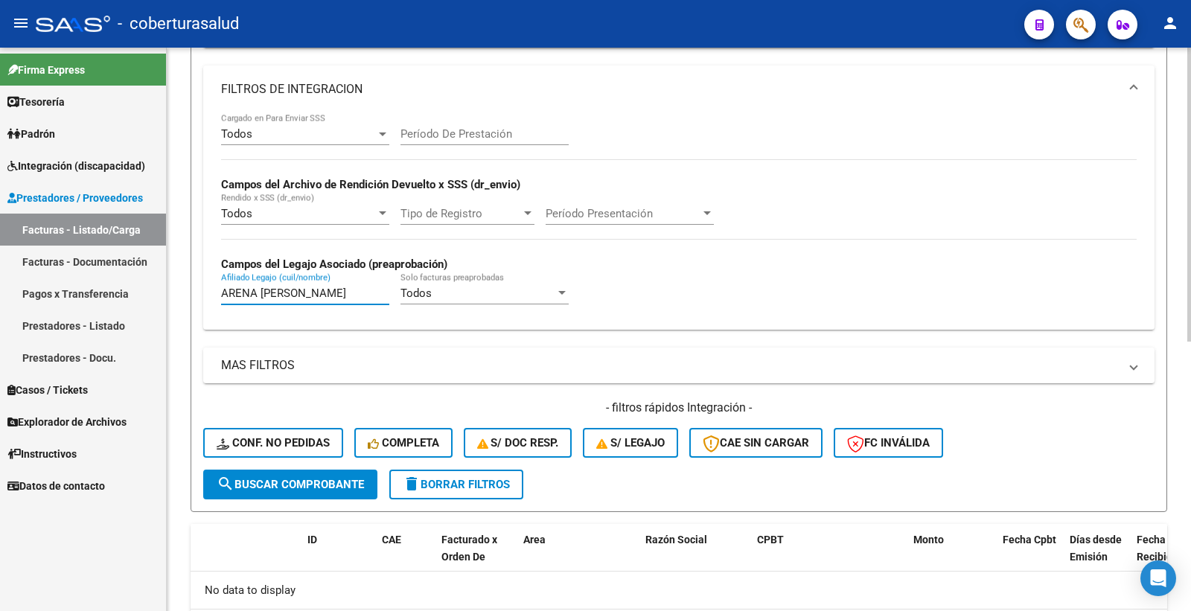
drag, startPoint x: 331, startPoint y: 295, endPoint x: 185, endPoint y: 276, distance: 147.8
click at [203, 295] on form "Filtros Id Area Area Seleccionar Gerenciador Seleccionar Gerenciador Todos Conf…" at bounding box center [679, 128] width 977 height 768
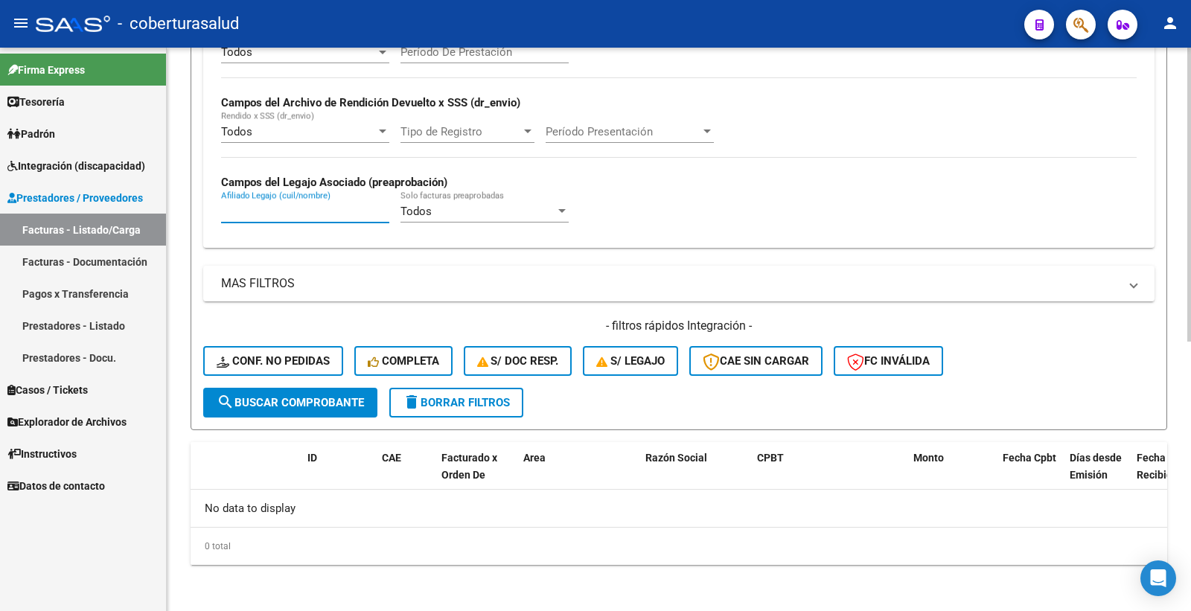
scroll to position [515, 0]
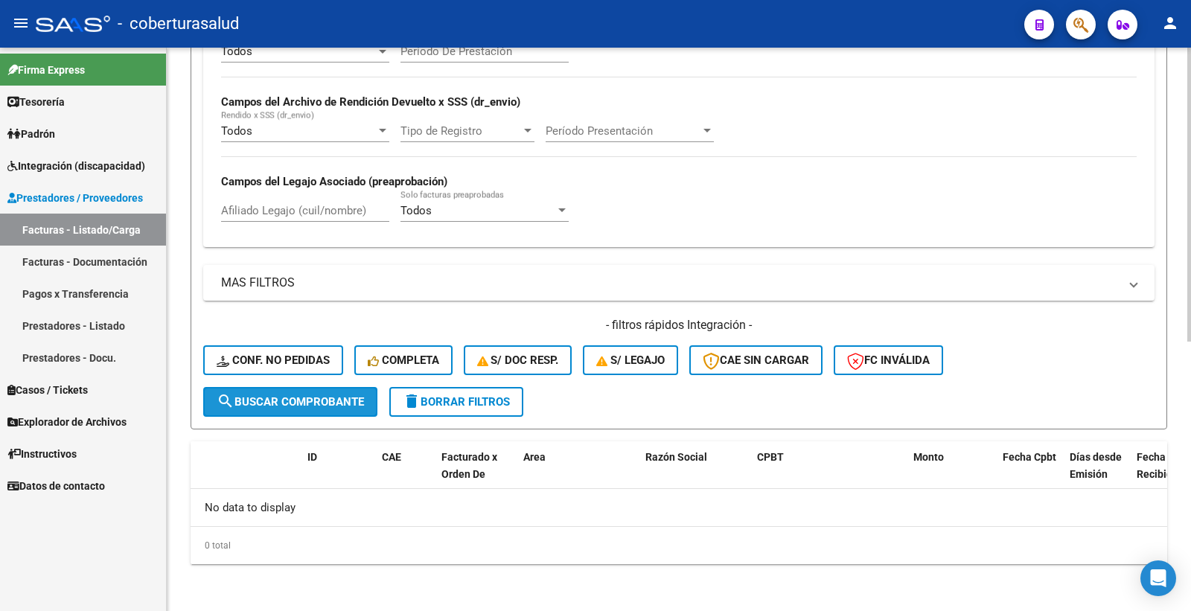
click at [311, 399] on span "search Buscar Comprobante" at bounding box center [290, 401] width 147 height 13
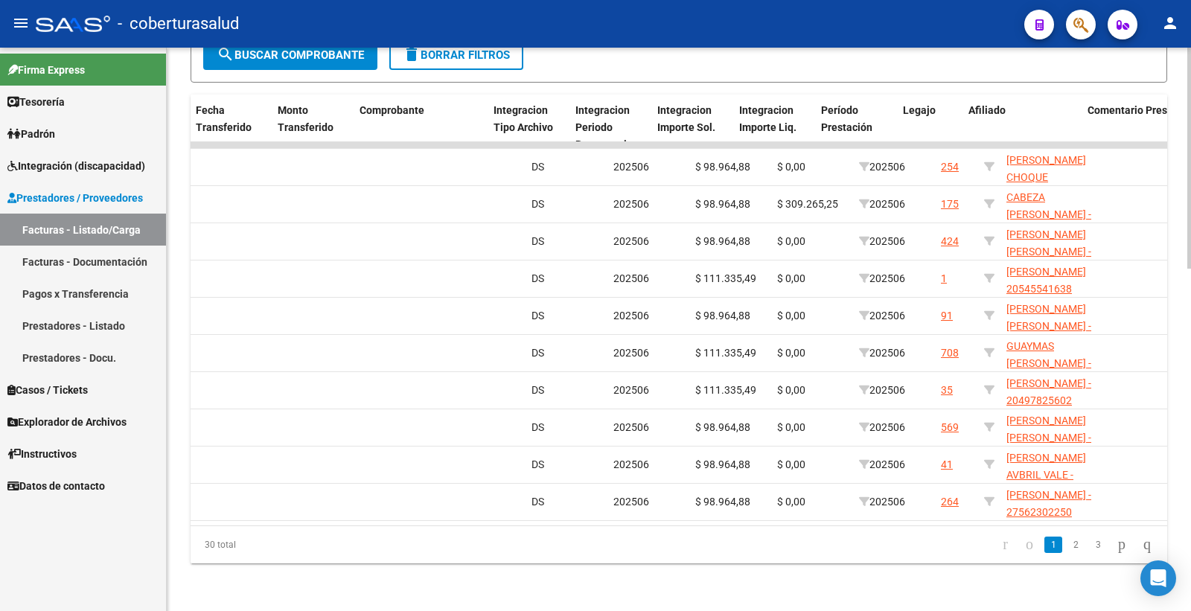
scroll to position [0, 1517]
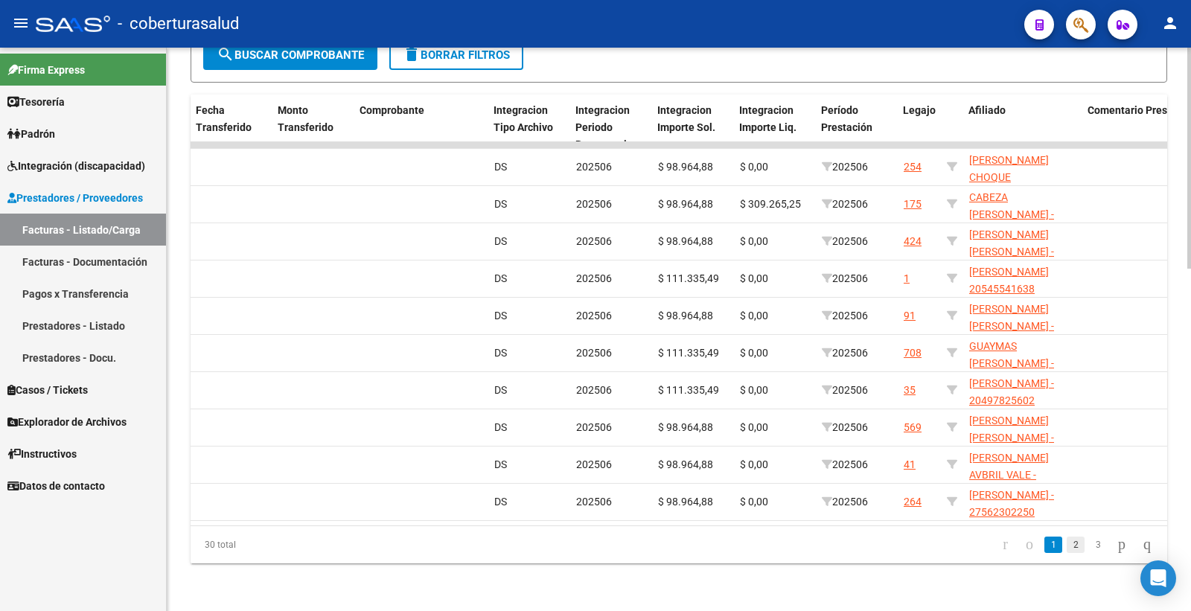
click at [1067, 543] on link "2" at bounding box center [1076, 545] width 18 height 16
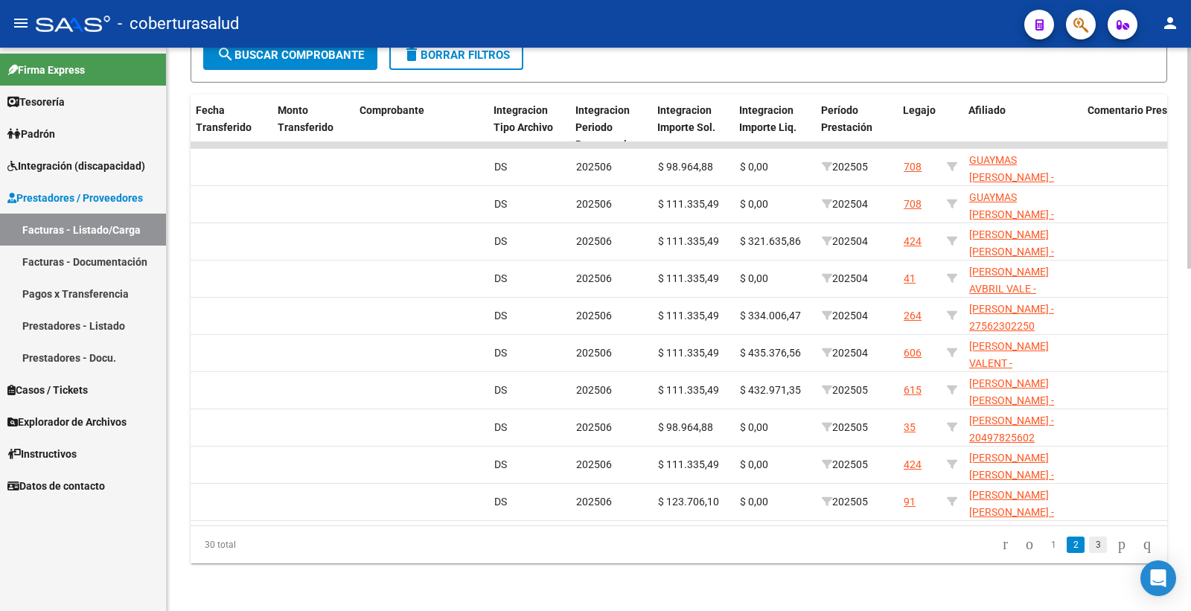
click at [1089, 548] on link "3" at bounding box center [1098, 545] width 18 height 16
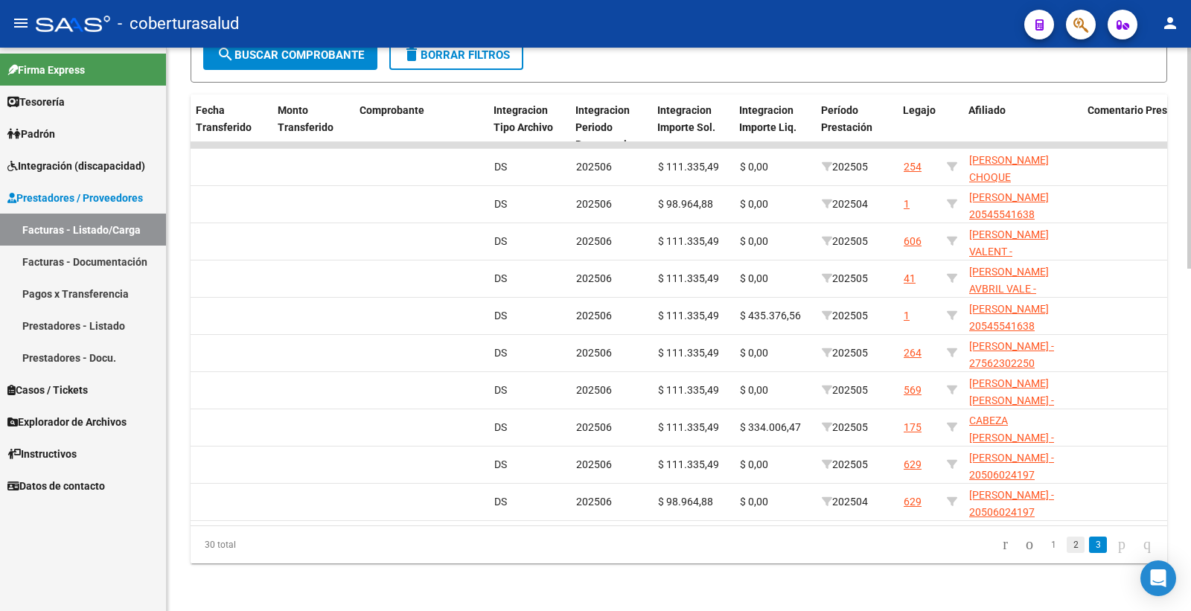
click at [1067, 538] on link "2" at bounding box center [1076, 545] width 18 height 16
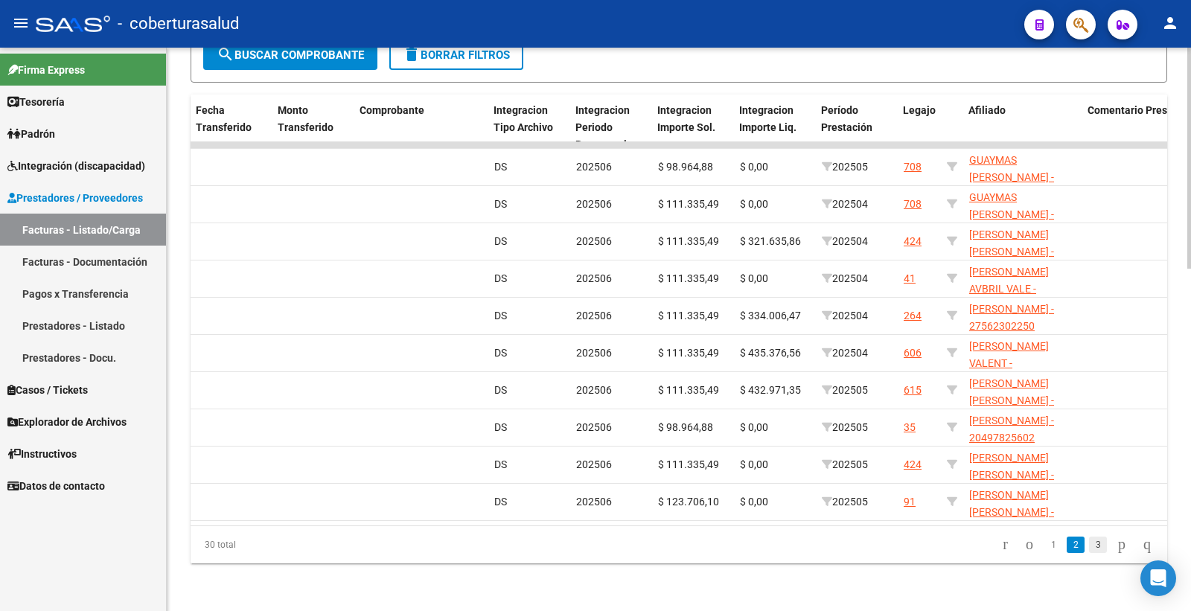
click at [1089, 541] on link "3" at bounding box center [1098, 545] width 18 height 16
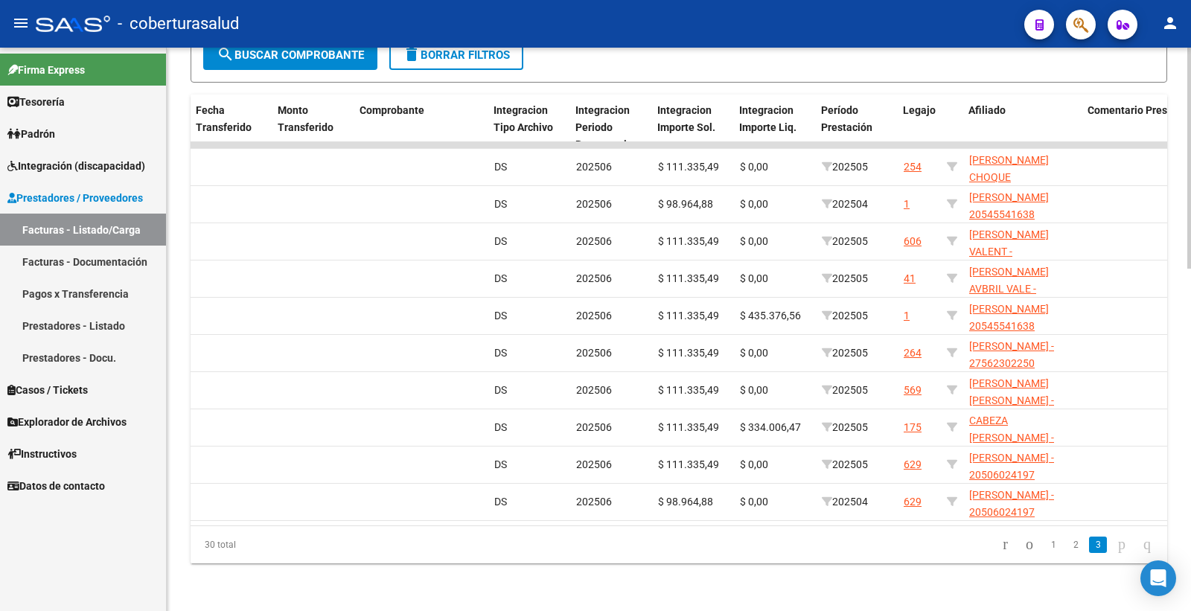
scroll to position [874, 0]
click at [1067, 546] on link "2" at bounding box center [1076, 545] width 18 height 16
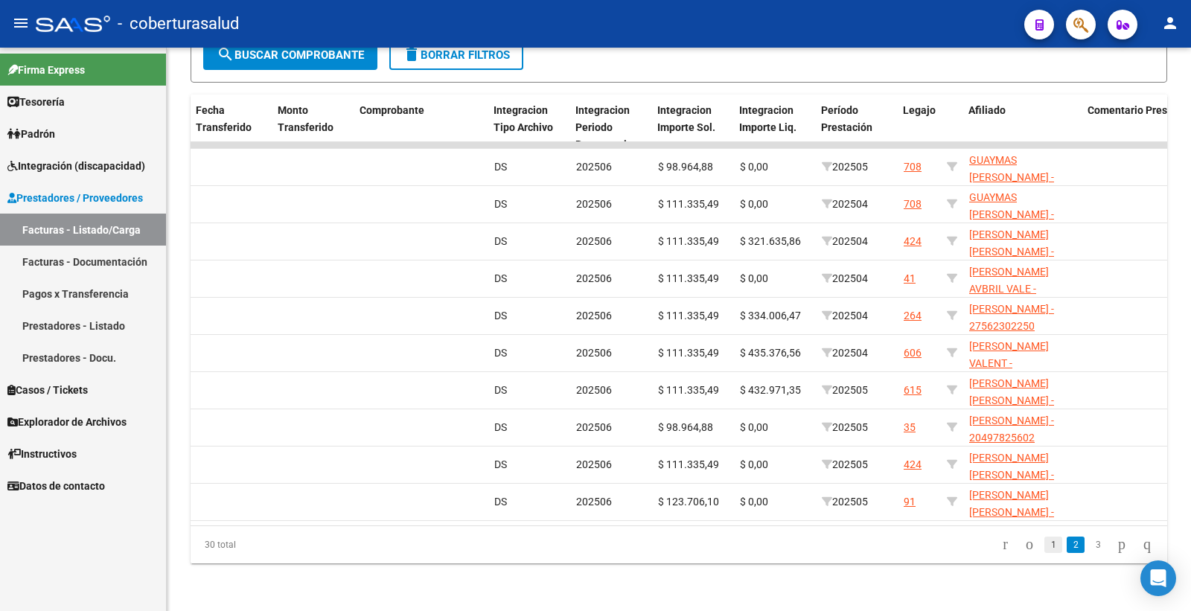
click at [1045, 544] on link "1" at bounding box center [1054, 545] width 18 height 16
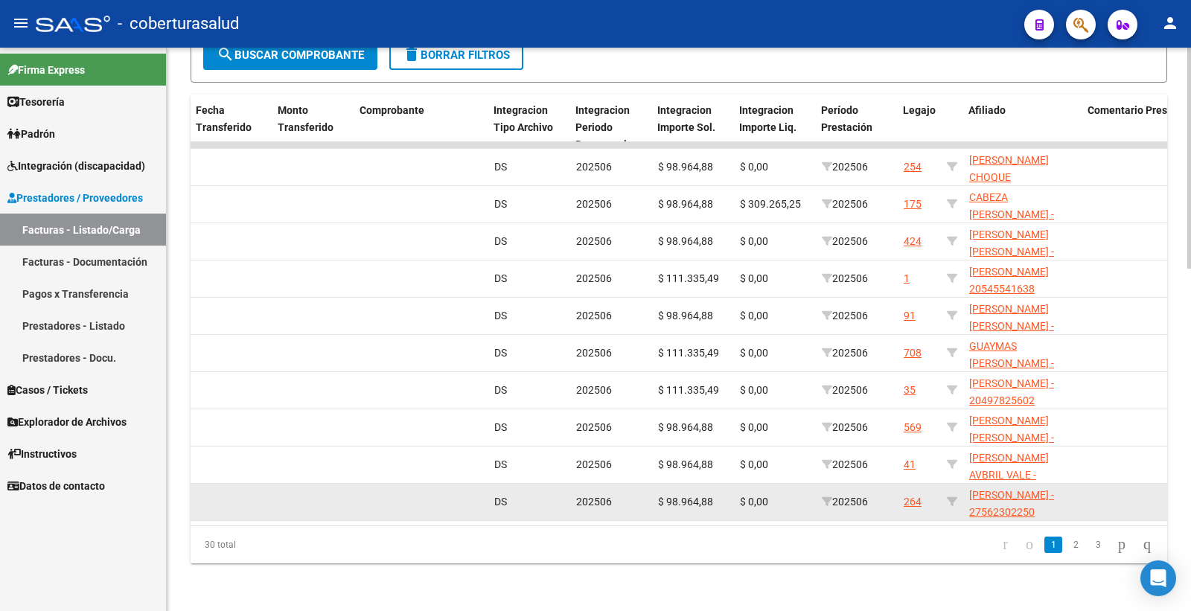
scroll to position [874, 0]
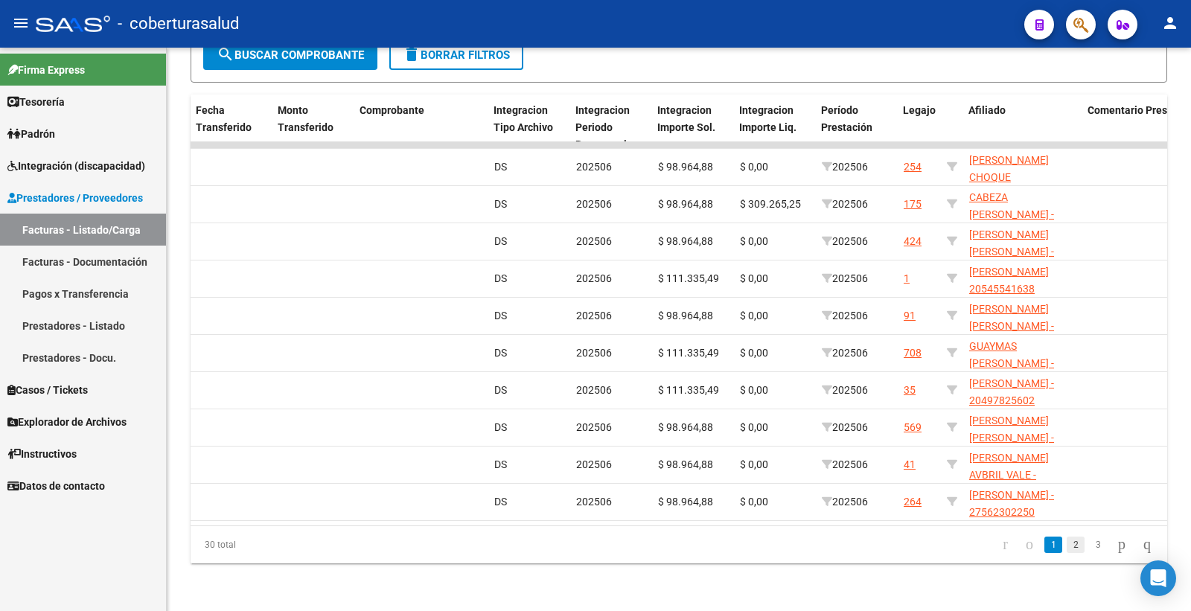
click at [1067, 542] on link "2" at bounding box center [1076, 545] width 18 height 16
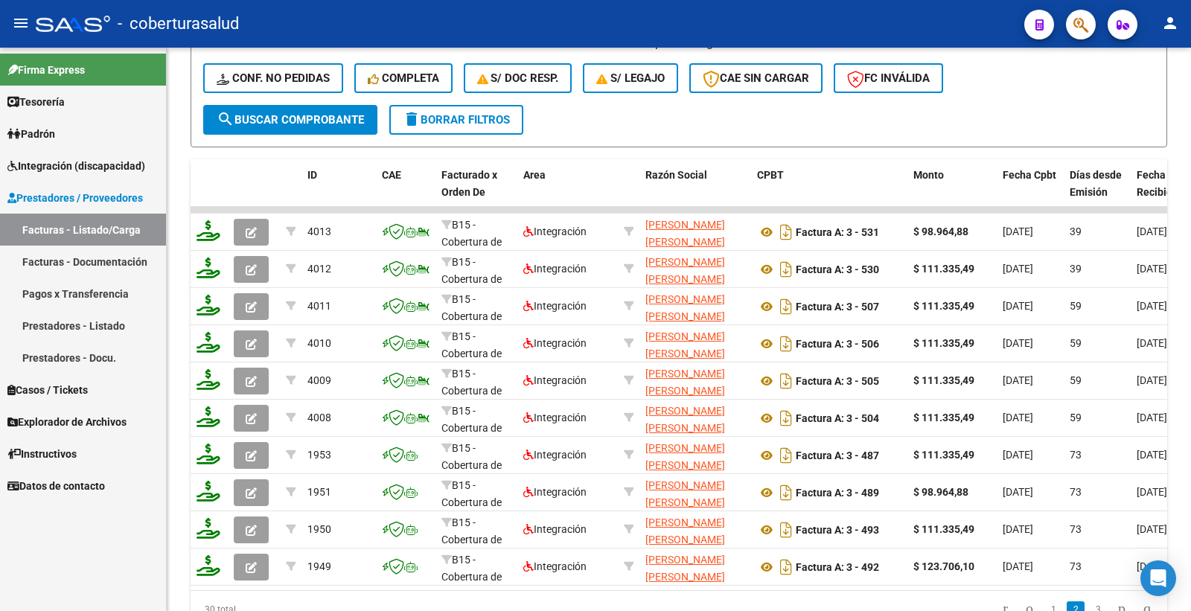
scroll to position [791, 0]
